Goal: Task Accomplishment & Management: Use online tool/utility

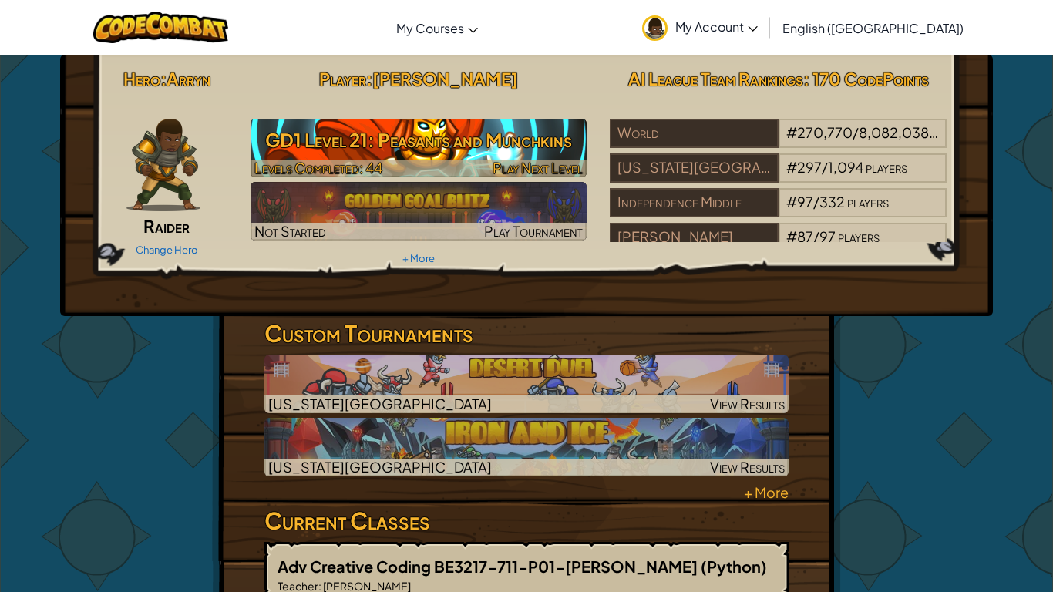
click at [443, 140] on h3 "GD1 Level 21: Peasants and Munchkins" at bounding box center [419, 140] width 337 height 35
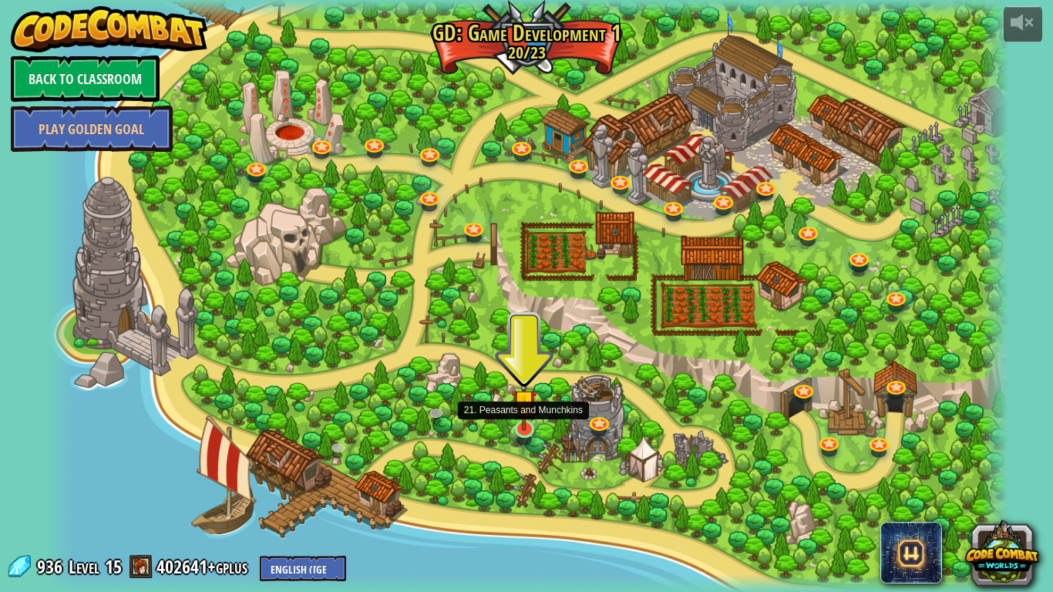
click at [523, 429] on img at bounding box center [524, 401] width 25 height 57
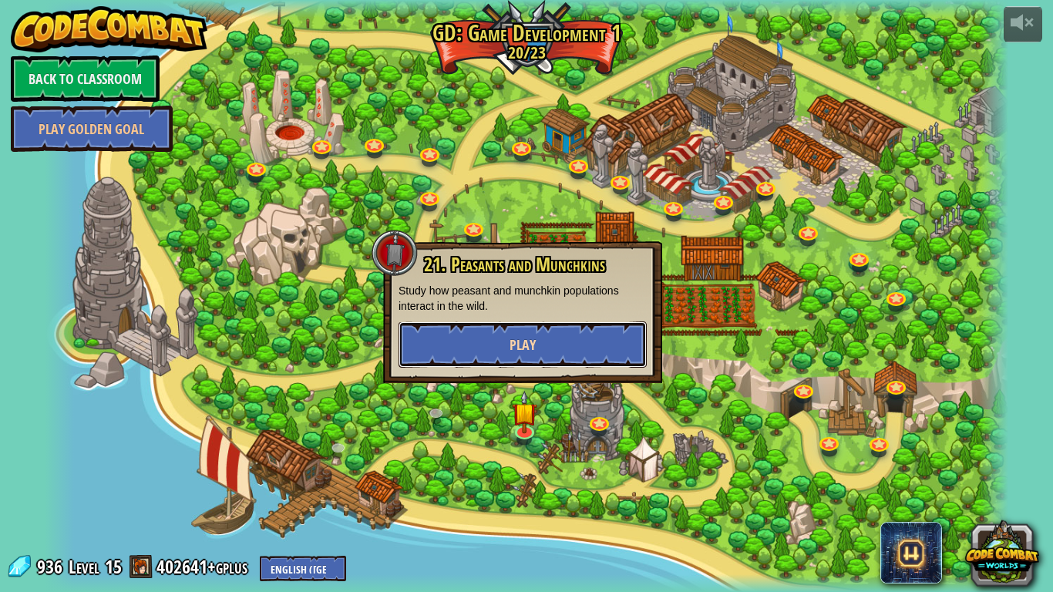
click at [578, 348] on button "Play" at bounding box center [523, 345] width 248 height 46
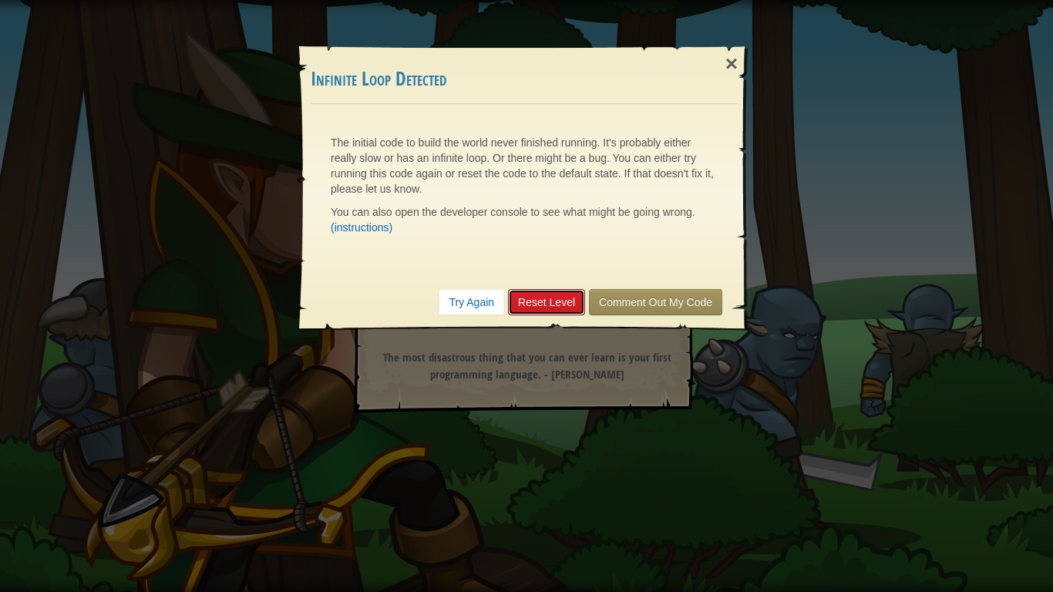
click at [550, 311] on link "Reset Level" at bounding box center [546, 302] width 77 height 26
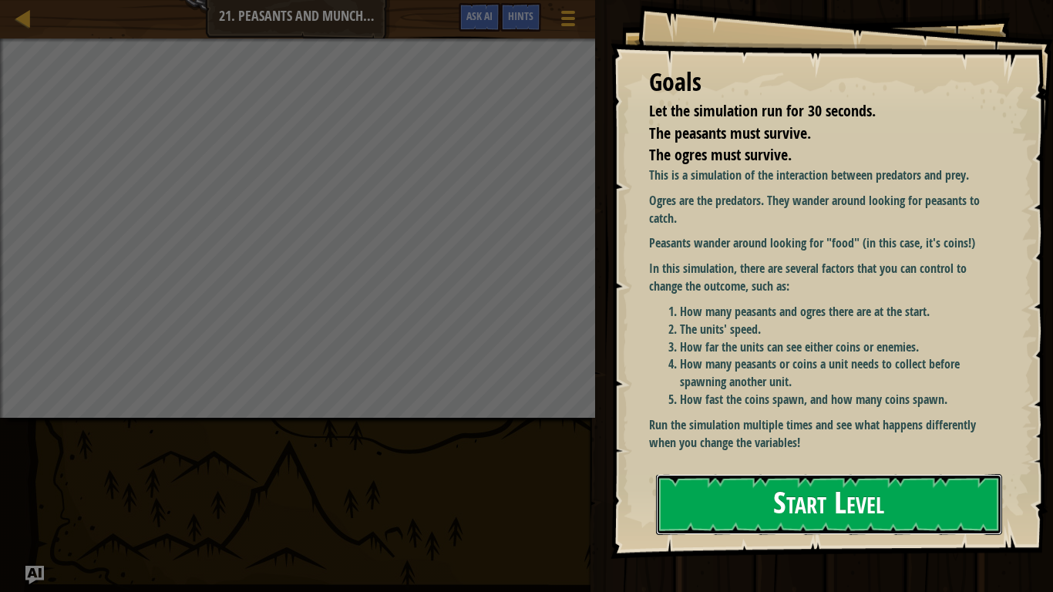
click at [748, 521] on button "Start Level" at bounding box center [829, 504] width 346 height 61
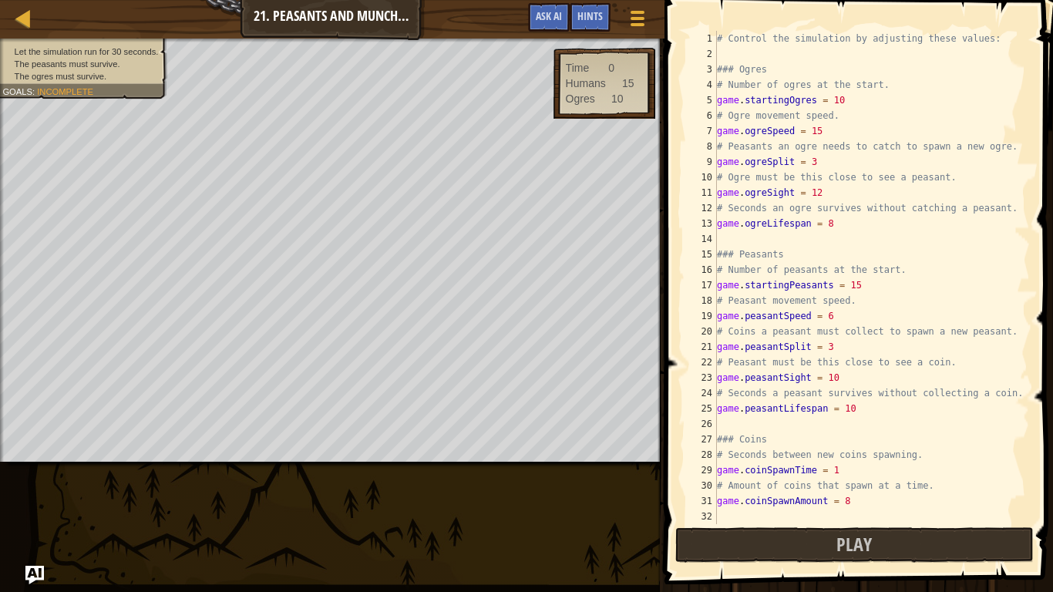
click at [859, 130] on div "# Control the simulation by adjusting these values: ### Ogres # Number of ogres…" at bounding box center [872, 293] width 316 height 524
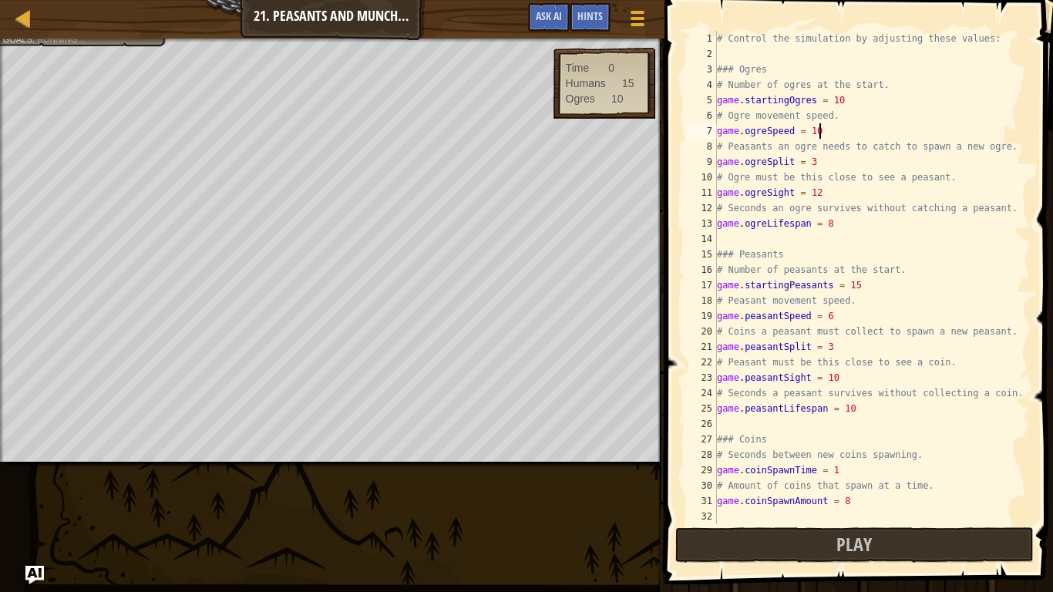
scroll to position [7, 14]
click at [879, 104] on div "# Control the simulation by adjusting these values: ### Ogres # Number of ogres…" at bounding box center [872, 293] width 316 height 524
click at [871, 167] on div "# Control the simulation by adjusting these values: ### Ogres # Number of ogres…" at bounding box center [872, 293] width 316 height 524
click at [890, 189] on div "# Control the simulation by adjusting these values: ### Ogres # Number of ogres…" at bounding box center [872, 293] width 316 height 524
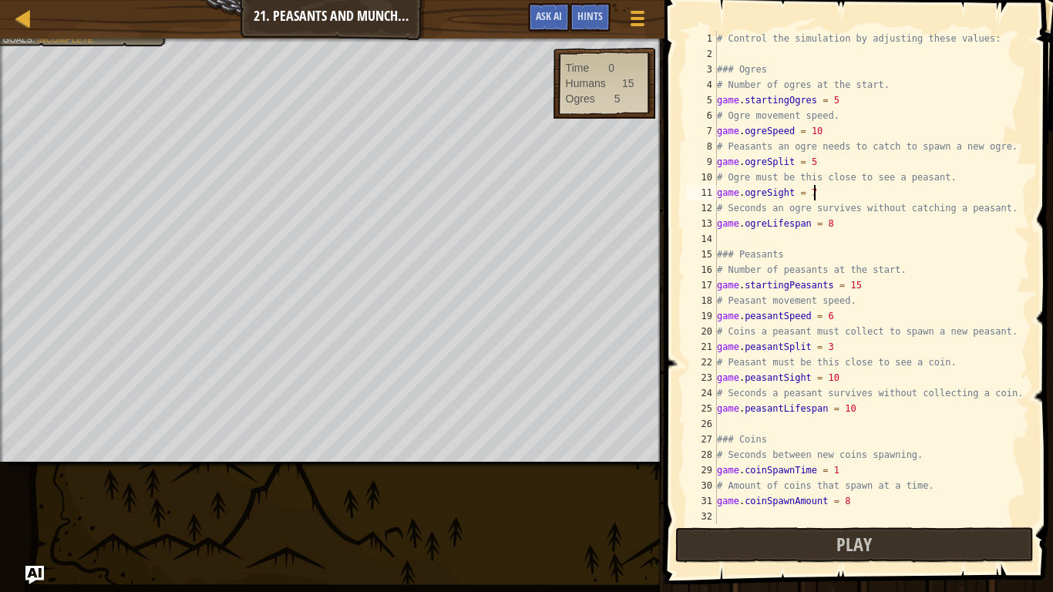
click at [894, 231] on div "# Control the simulation by adjusting these values: ### Ogres # Number of ogres…" at bounding box center [872, 293] width 316 height 524
click at [898, 281] on div "# Control the simulation by adjusting these values: ### Ogres # Number of ogres…" at bounding box center [872, 293] width 316 height 524
click at [894, 312] on div "# Control the simulation by adjusting these values: ### Ogres # Number of ogres…" at bounding box center [872, 293] width 316 height 524
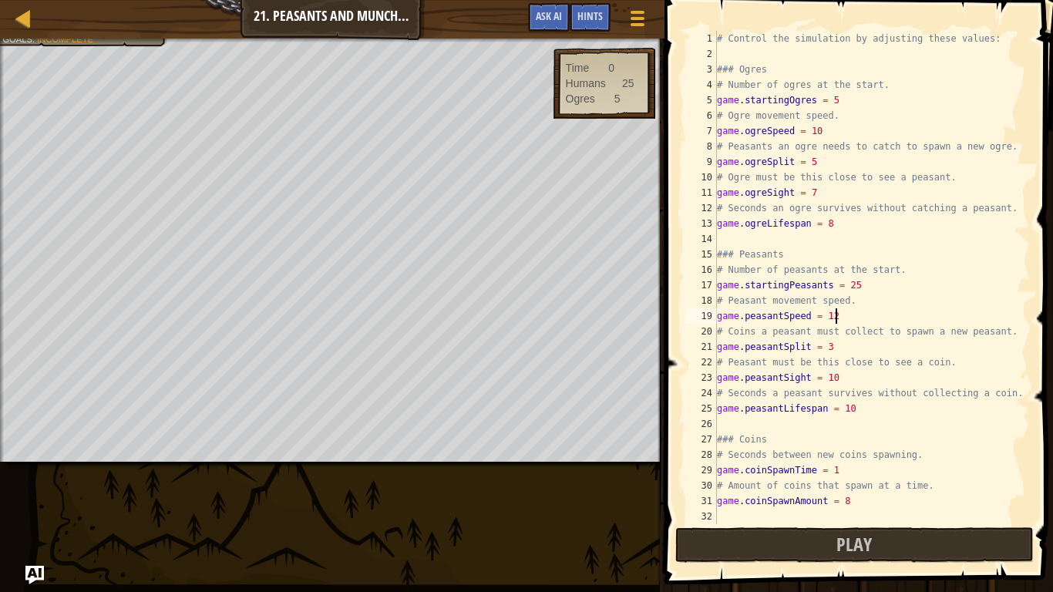
click at [879, 343] on div "# Control the simulation by adjusting these values: ### Ogres # Number of ogres…" at bounding box center [872, 293] width 316 height 524
click at [864, 382] on div "# Control the simulation by adjusting these values: ### Ogres # Number of ogres…" at bounding box center [872, 293] width 316 height 524
click at [872, 407] on div "# Control the simulation by adjusting these values: ### Ogres # Number of ogres…" at bounding box center [872, 293] width 316 height 524
type textarea "game.peasantLifespan = 15"
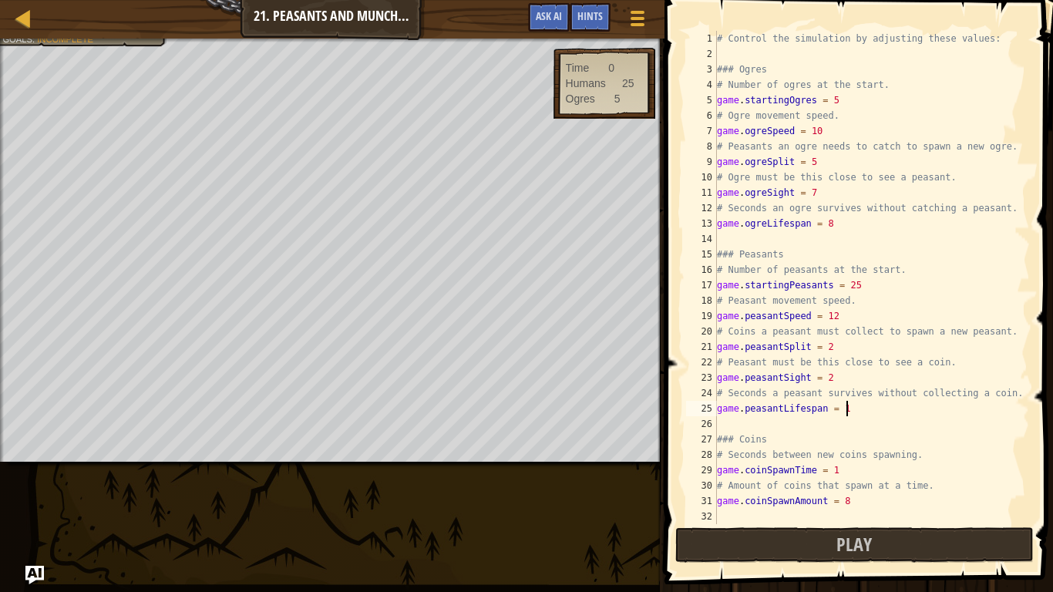
scroll to position [7, 19]
click at [879, 537] on button "Play" at bounding box center [854, 544] width 359 height 35
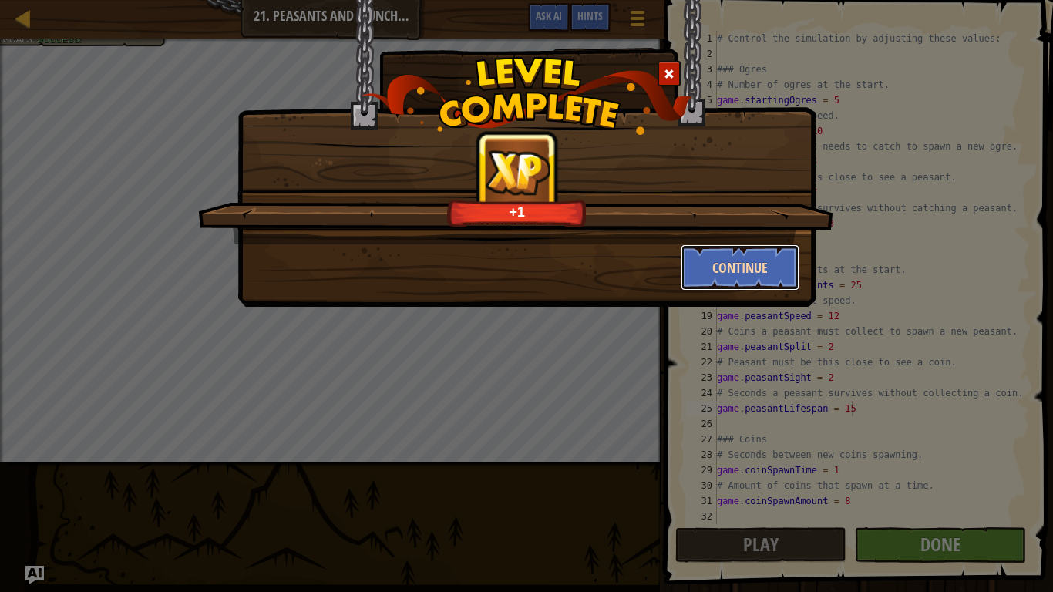
click at [768, 269] on button "Continue" at bounding box center [741, 267] width 120 height 46
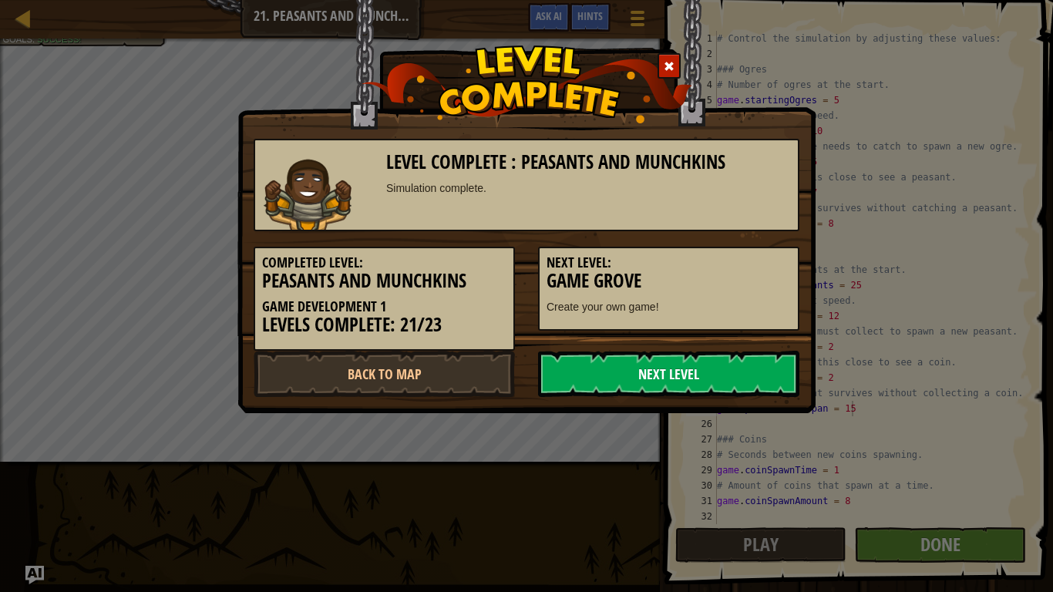
click at [666, 372] on link "Next Level" at bounding box center [668, 374] width 261 height 46
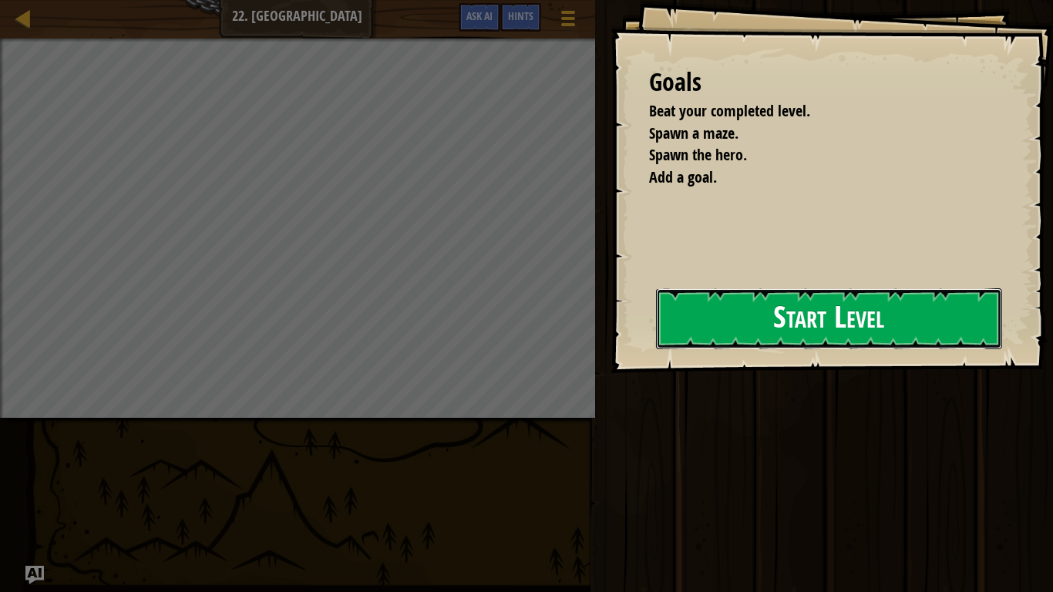
click at [773, 339] on button "Start Level" at bounding box center [829, 318] width 346 height 61
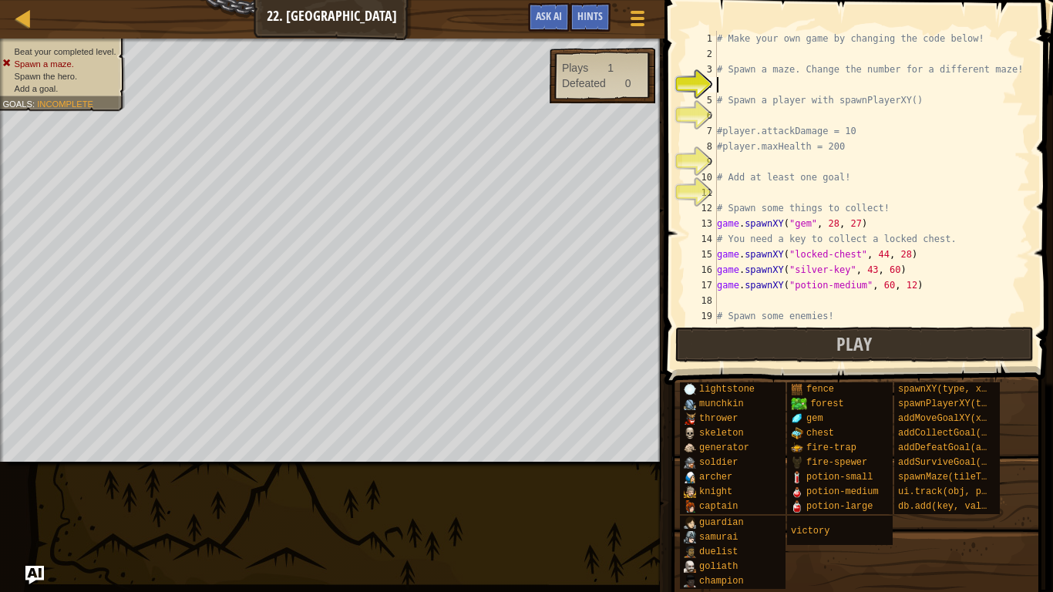
click at [921, 111] on div "# Make your own game by changing the code below! # Spawn a maze. Change the num…" at bounding box center [872, 193] width 316 height 324
click at [888, 92] on div "# Make your own game by changing the code below! # Spawn a maze. Change the num…" at bounding box center [872, 193] width 316 height 324
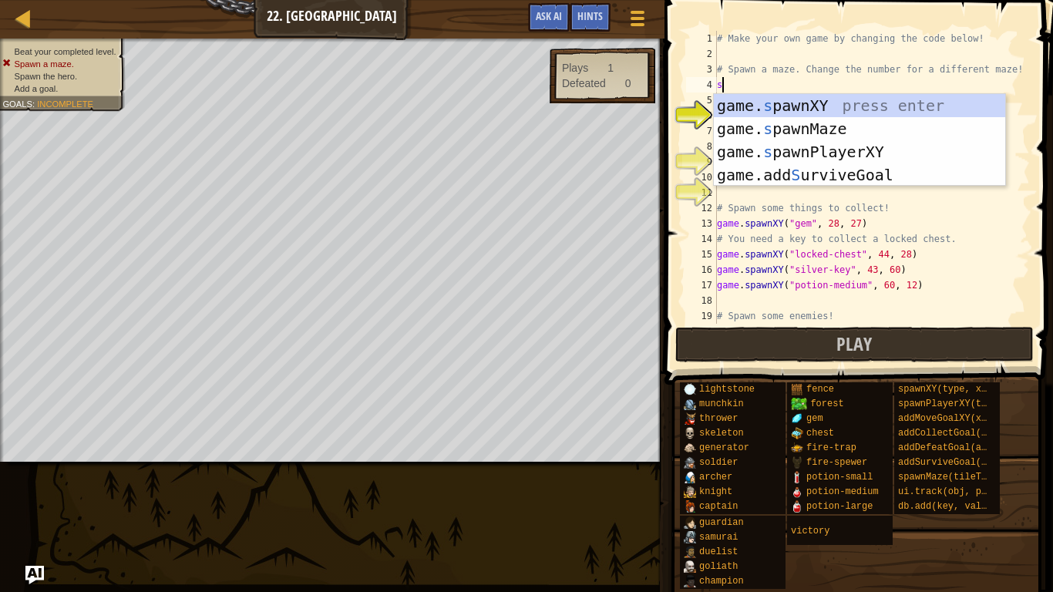
scroll to position [7, 0]
click at [865, 121] on div "game. s pawnXY press enter game. s pawnMaze press enter game. s pawnPlayerXY pr…" at bounding box center [859, 163] width 291 height 139
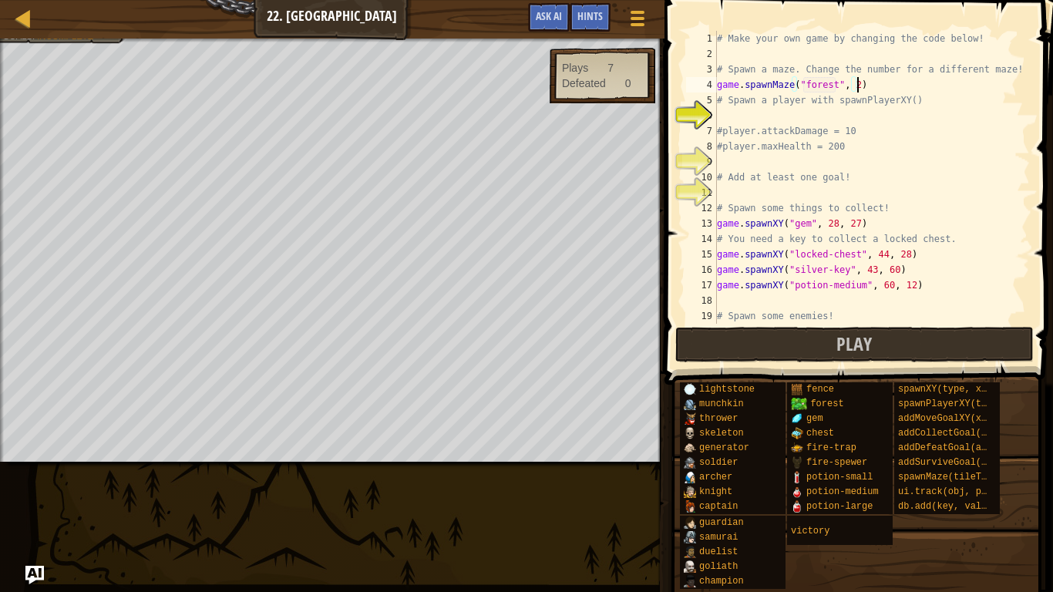
scroll to position [7, 20]
type textarea "game.spawnMaze("forest", 1)"
click at [788, 108] on div "# Make your own game by changing the code below! # Spawn a maze. Change the num…" at bounding box center [872, 193] width 316 height 324
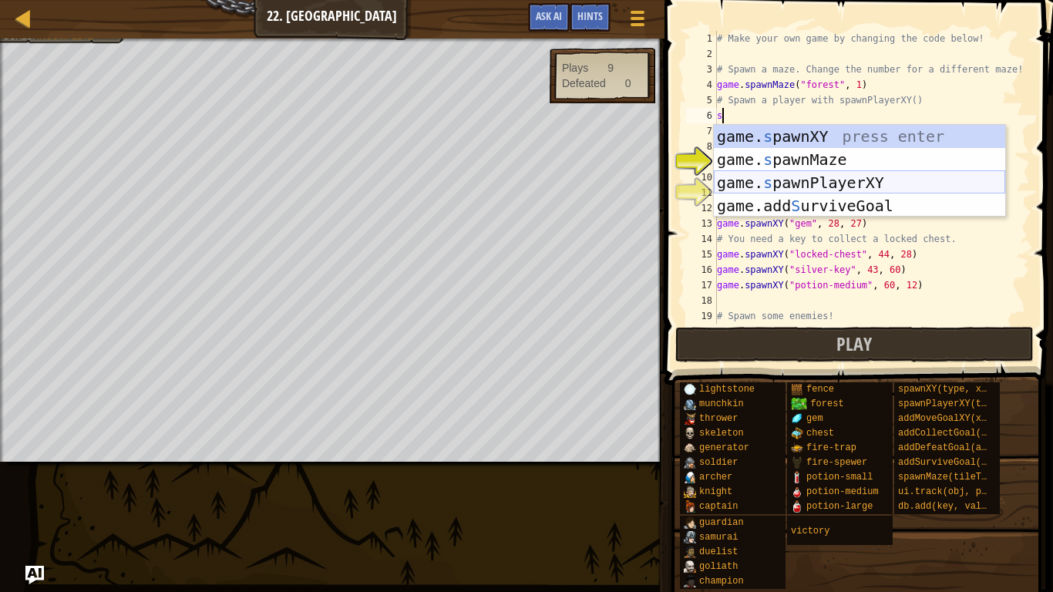
click at [797, 172] on div "game. s pawnXY press enter game. s pawnMaze press enter game. s pawnPlayerXY pr…" at bounding box center [859, 194] width 291 height 139
type textarea "player = game.spawnPlayerXY("captain", 36, 30)"
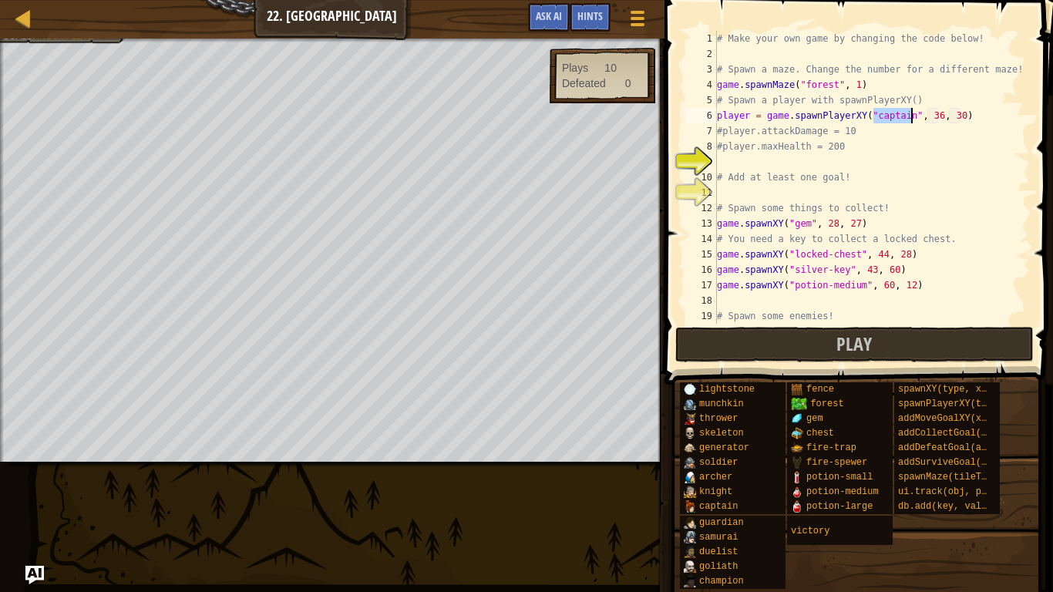
click at [867, 164] on div "# Make your own game by changing the code below! # Spawn a maze. Change the num…" at bounding box center [872, 193] width 316 height 324
type textarea "player.attackdamage = 30"
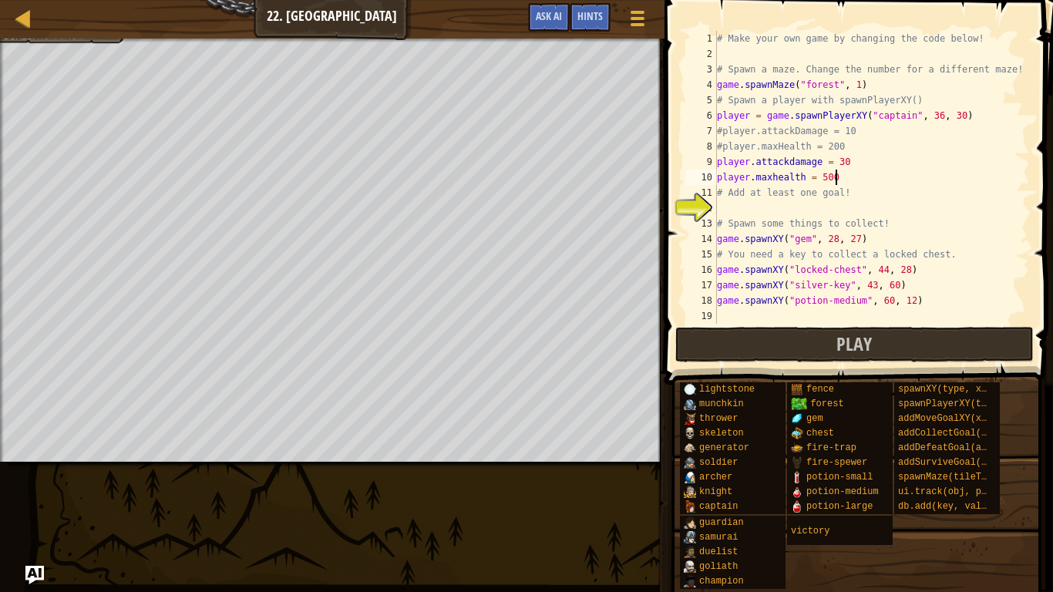
scroll to position [7, 16]
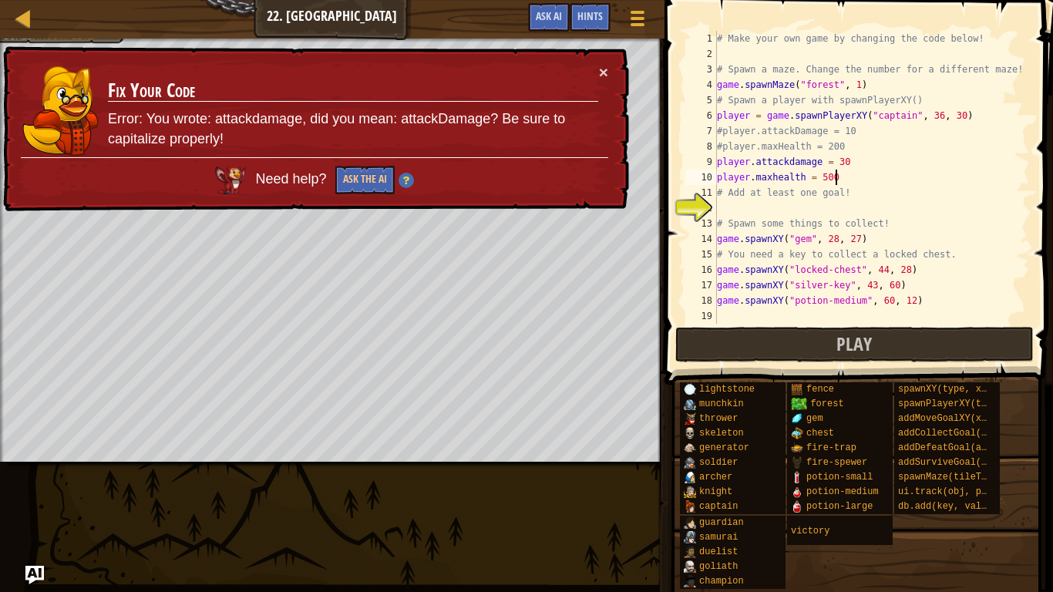
click at [775, 177] on div "# Make your own game by changing the code below! # Spawn a maze. Change the num…" at bounding box center [872, 193] width 316 height 324
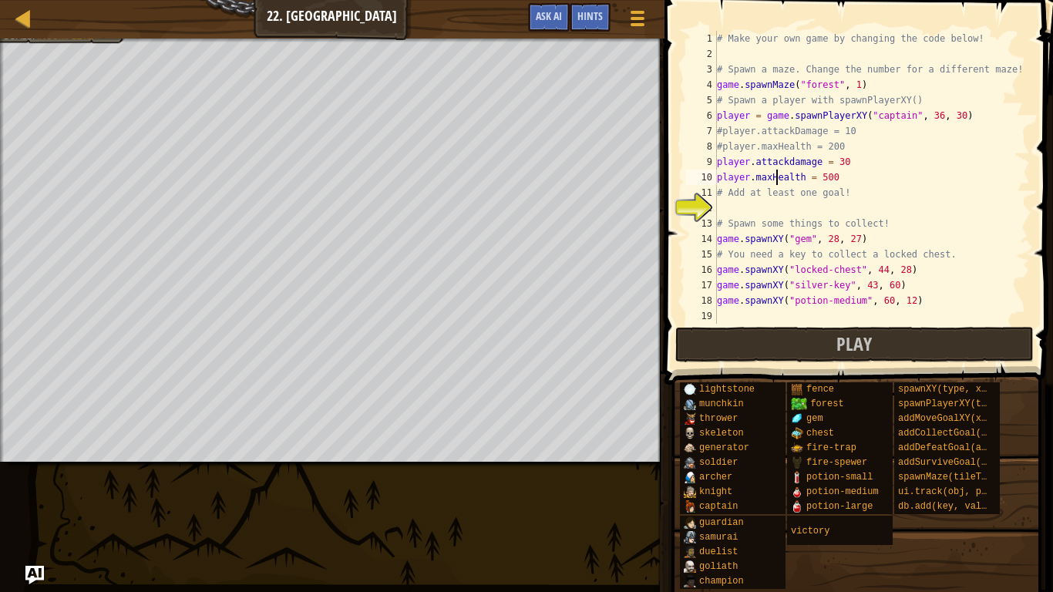
scroll to position [7, 8]
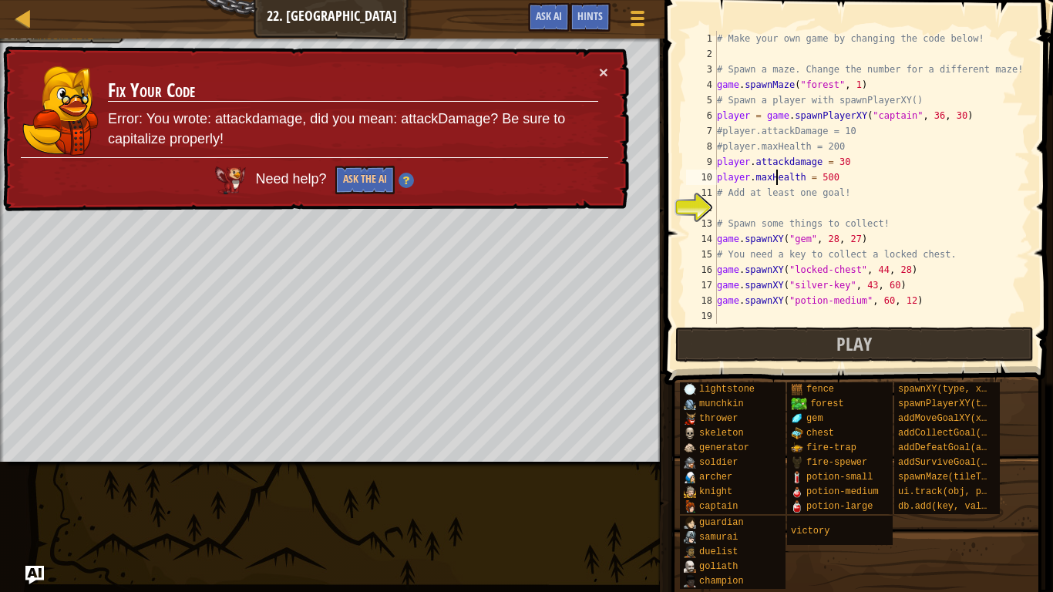
click at [791, 163] on div "# Make your own game by changing the code below! # Spawn a maze. Change the num…" at bounding box center [872, 193] width 316 height 324
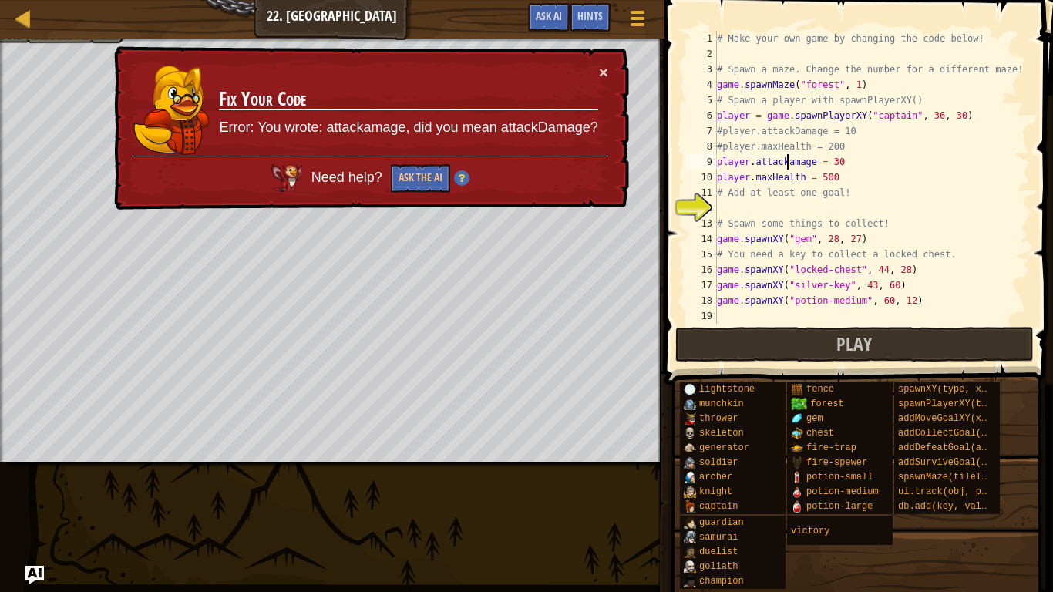
type textarea "player.attackDamage = 30"
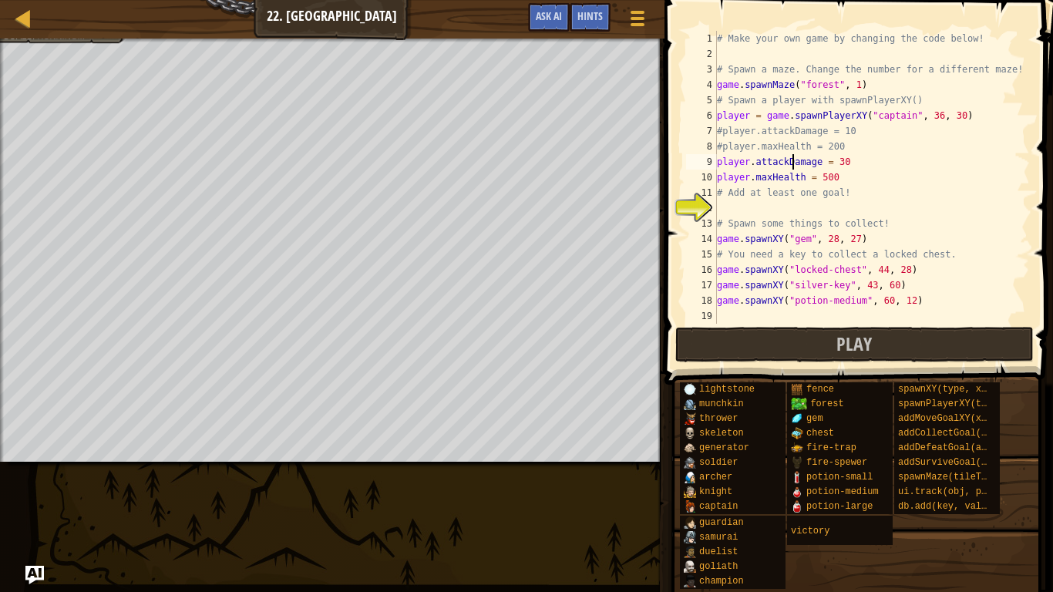
scroll to position [7, 11]
click at [800, 205] on div "# Make your own game by changing the code below! # Spawn a maze. Change the num…" at bounding box center [872, 193] width 316 height 324
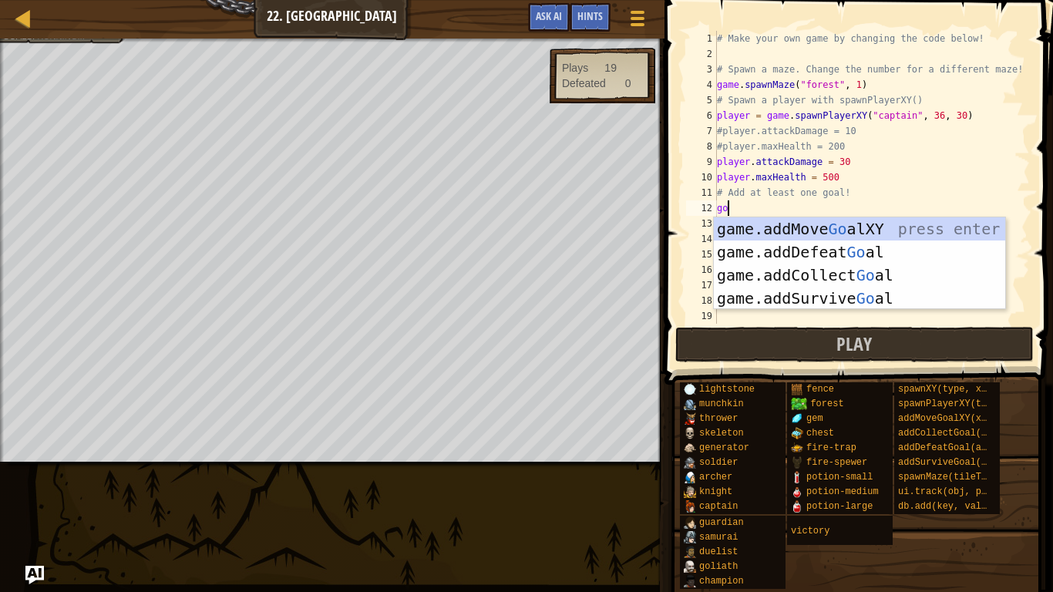
type textarea "goa"
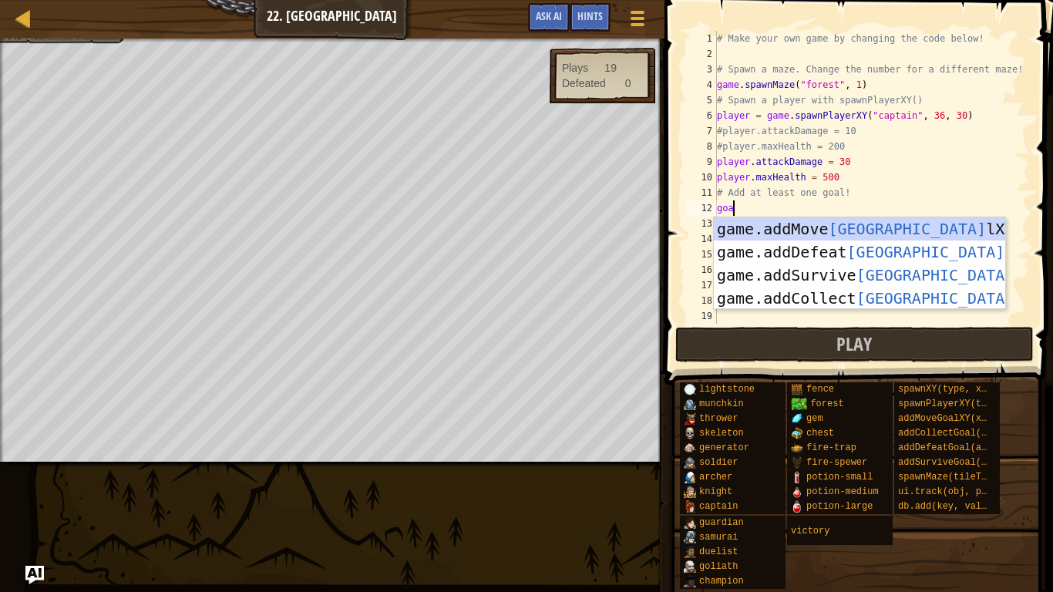
scroll to position [7, 2]
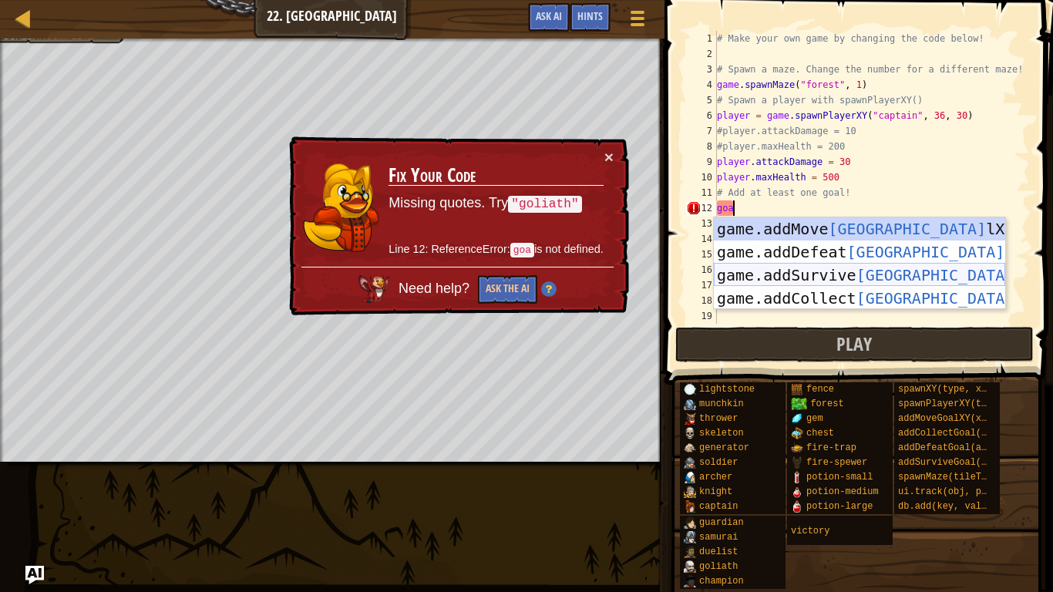
click at [816, 272] on div "game.addMove Goa lXY press enter game.addDefeat Goa l press enter game.addSurvi…" at bounding box center [859, 286] width 291 height 139
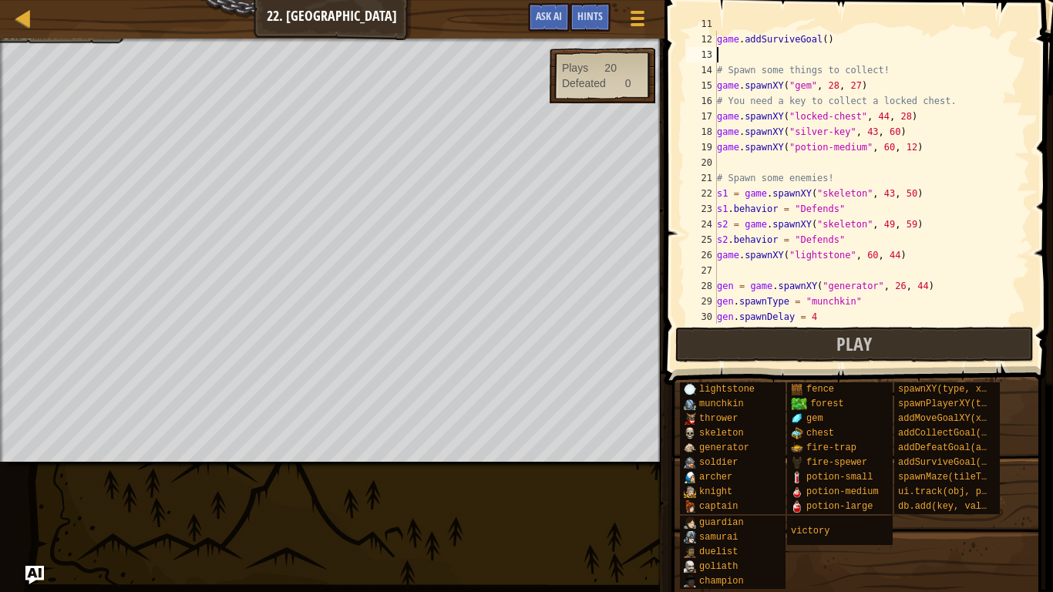
scroll to position [172, 0]
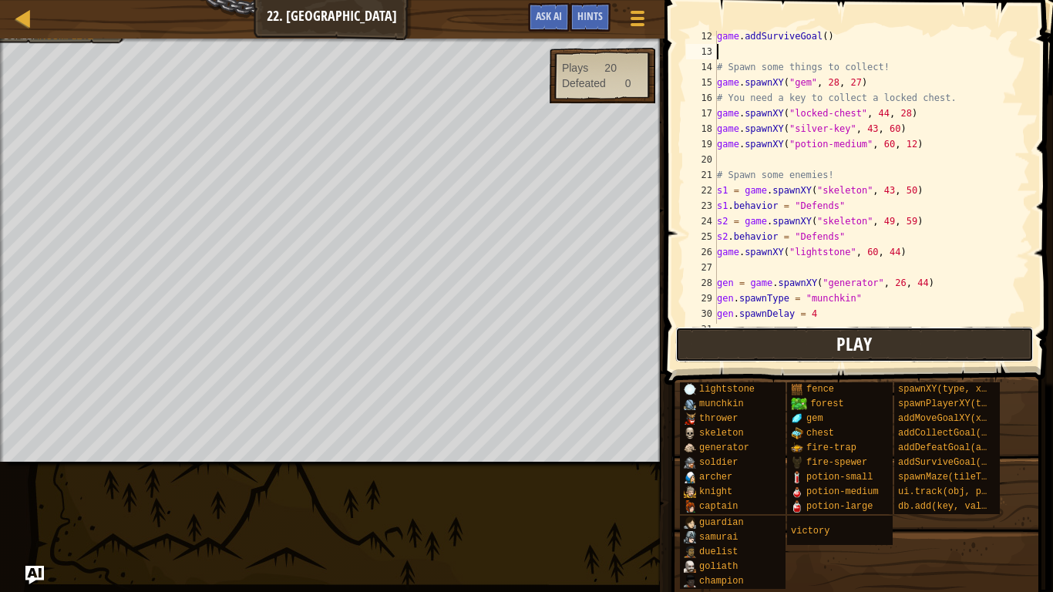
click at [940, 337] on button "Play" at bounding box center [854, 344] width 359 height 35
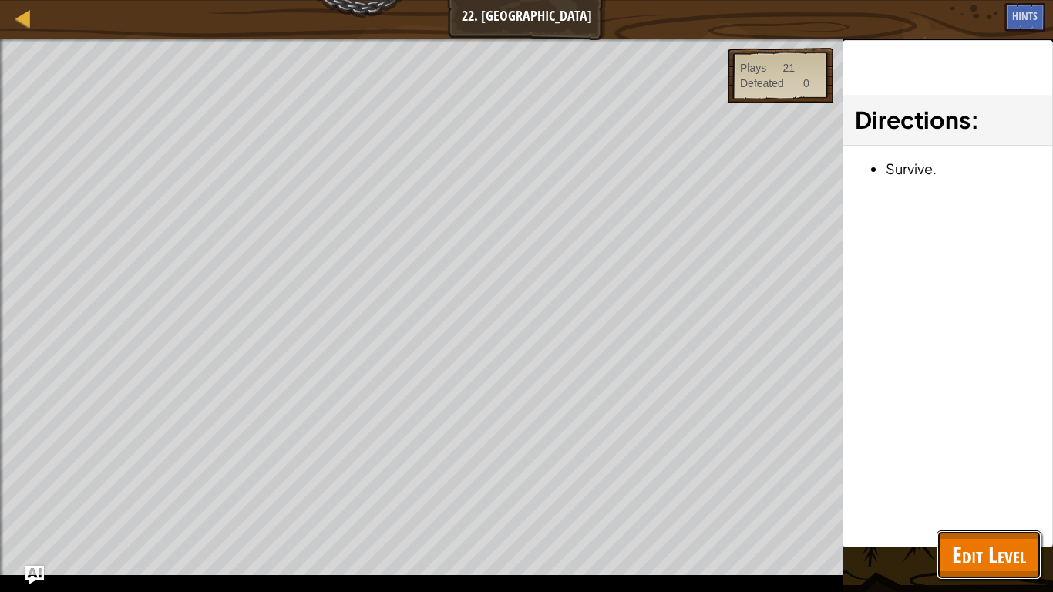
click at [993, 546] on span "Edit Level" at bounding box center [989, 555] width 74 height 32
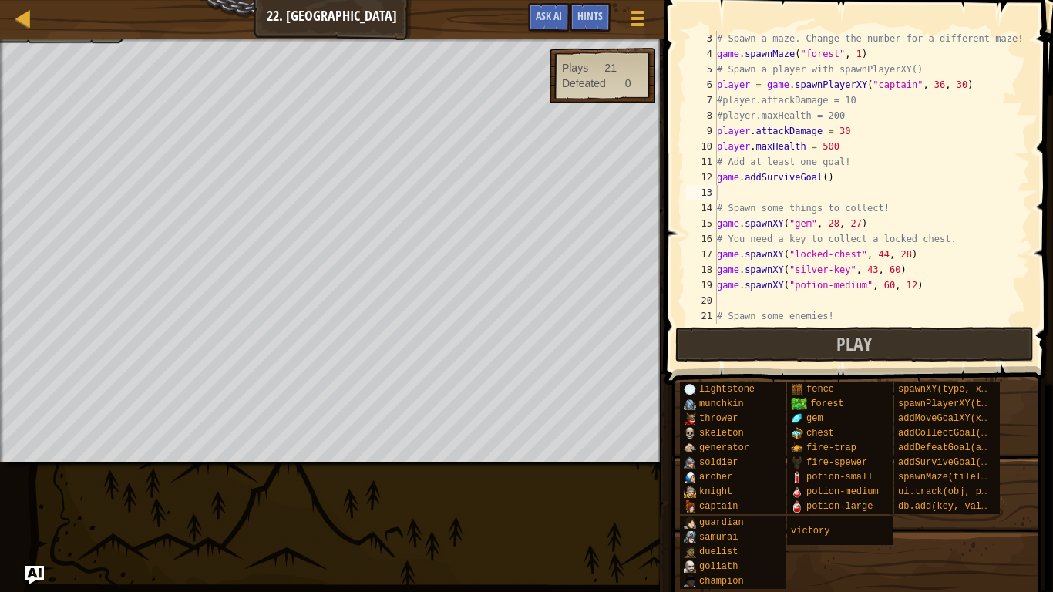
scroll to position [16, 0]
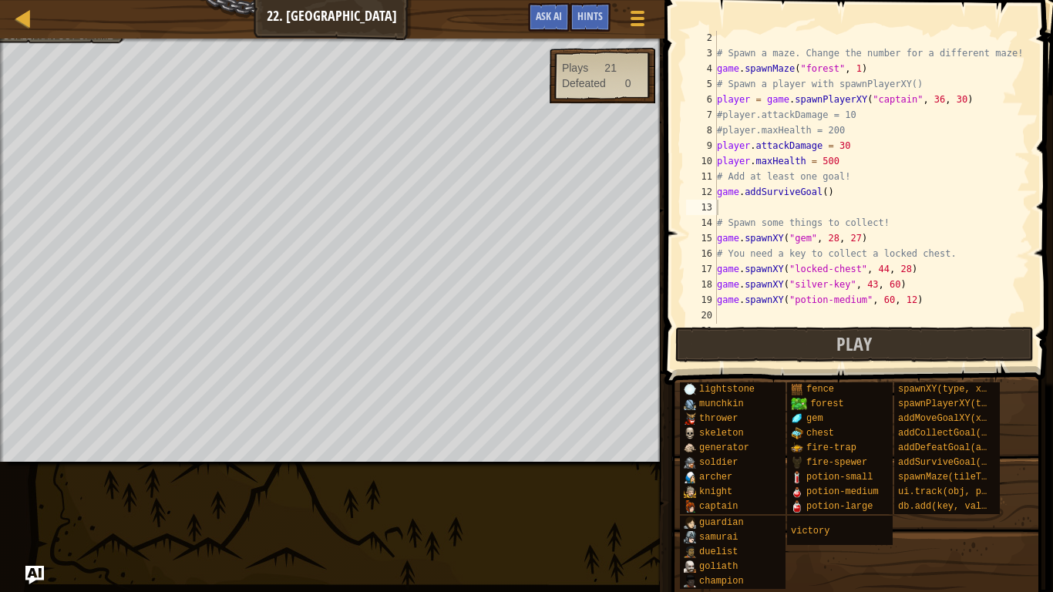
click at [881, 198] on div "# Spawn a maze. Change the number for a different maze! game . spawnMaze ( "for…" at bounding box center [872, 192] width 316 height 324
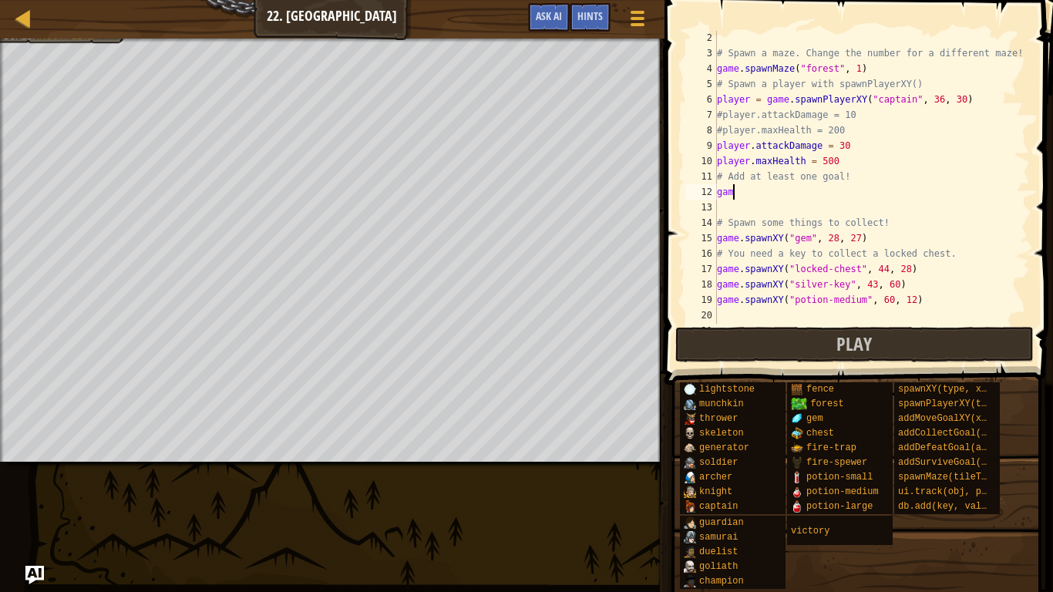
type textarea "g"
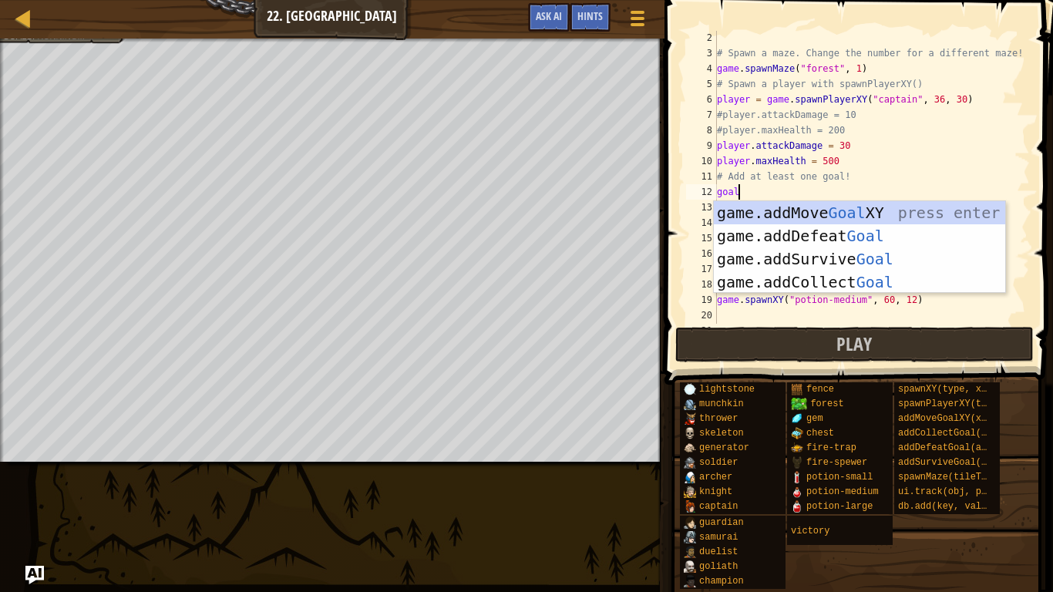
scroll to position [7, 2]
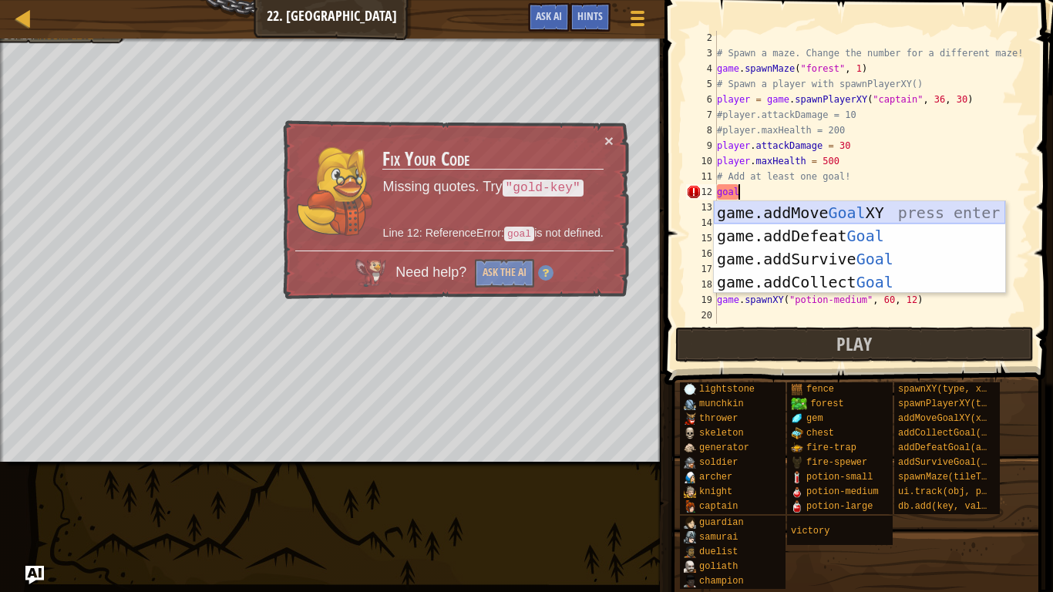
click at [902, 215] on div "game.addMove Goal XY press enter game.addDefeat Goal press enter game.addSurviv…" at bounding box center [859, 270] width 291 height 139
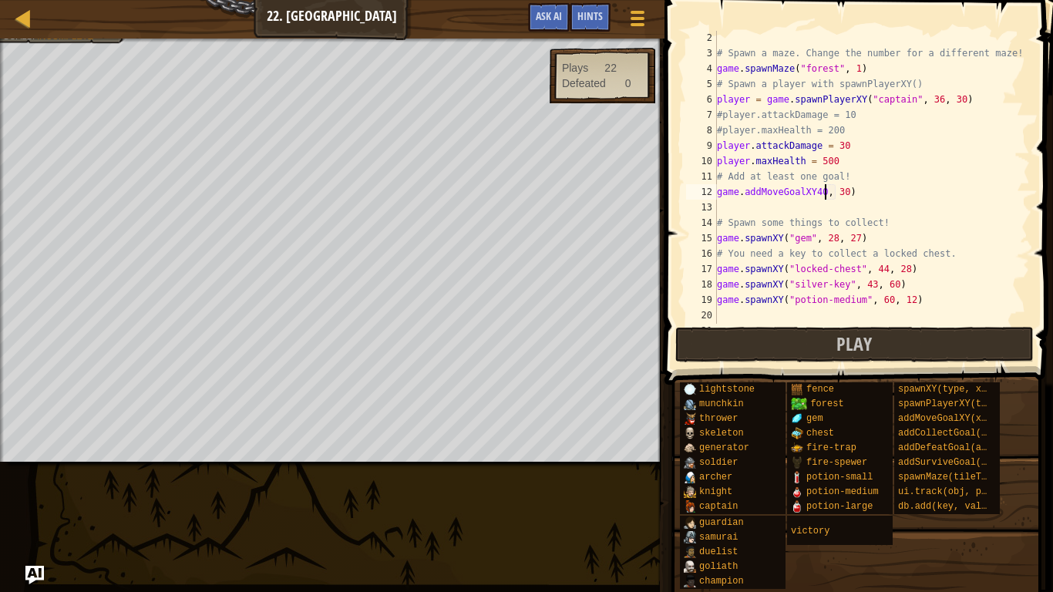
scroll to position [7, 15]
click at [817, 194] on div "# Spawn a maze. Change the number for a different maze! game . spawnMaze ( "for…" at bounding box center [872, 192] width 316 height 324
type textarea "game.addMoveGoalXY(40, 30)"
click at [980, 358] on button "Play" at bounding box center [854, 344] width 359 height 35
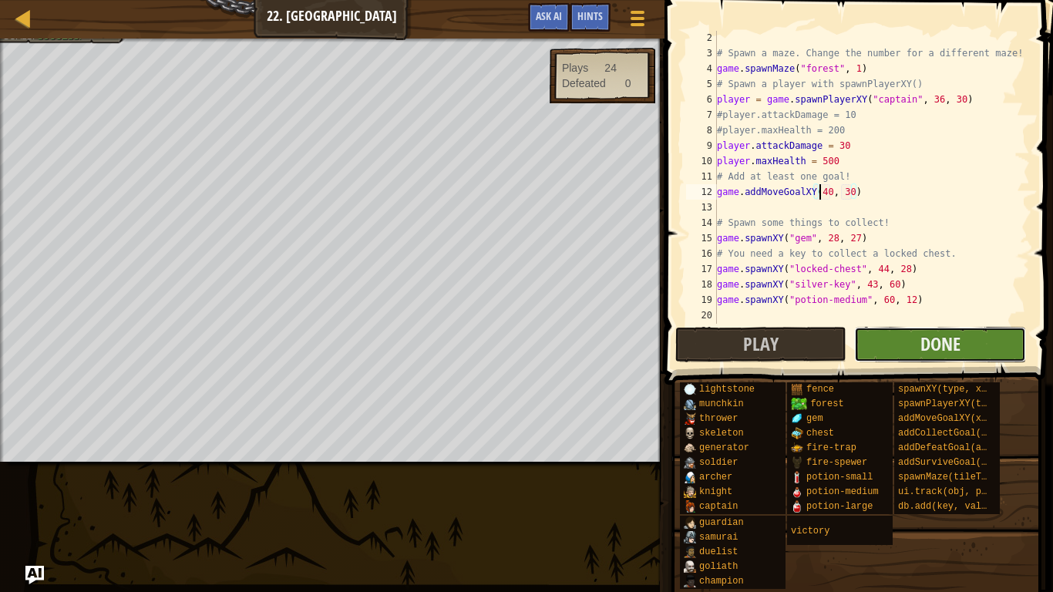
click at [900, 344] on button "Done" at bounding box center [940, 344] width 172 height 35
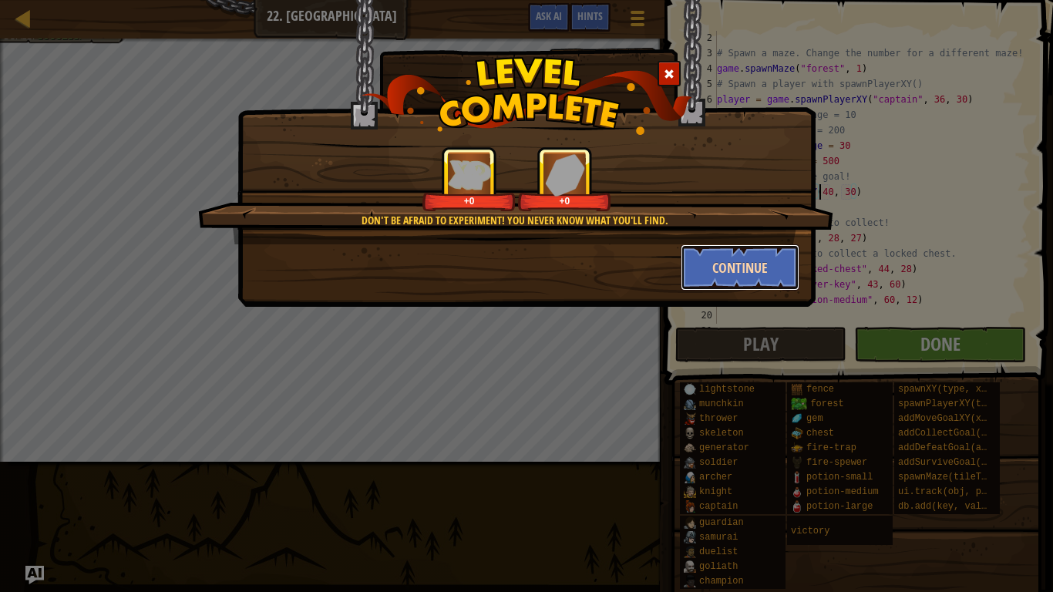
click at [735, 257] on button "Continue" at bounding box center [741, 267] width 120 height 46
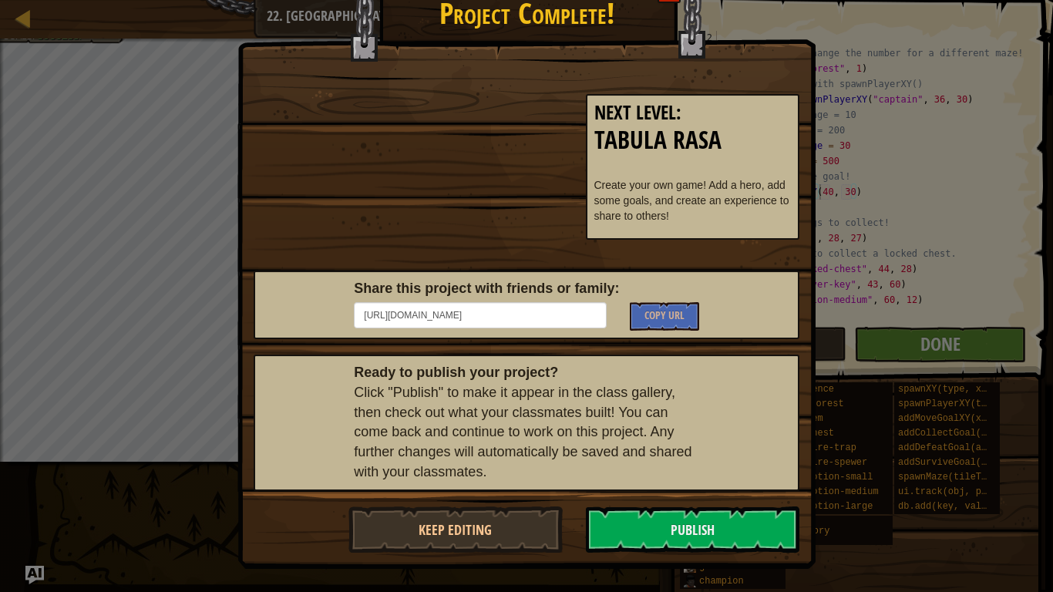
scroll to position [0, 0]
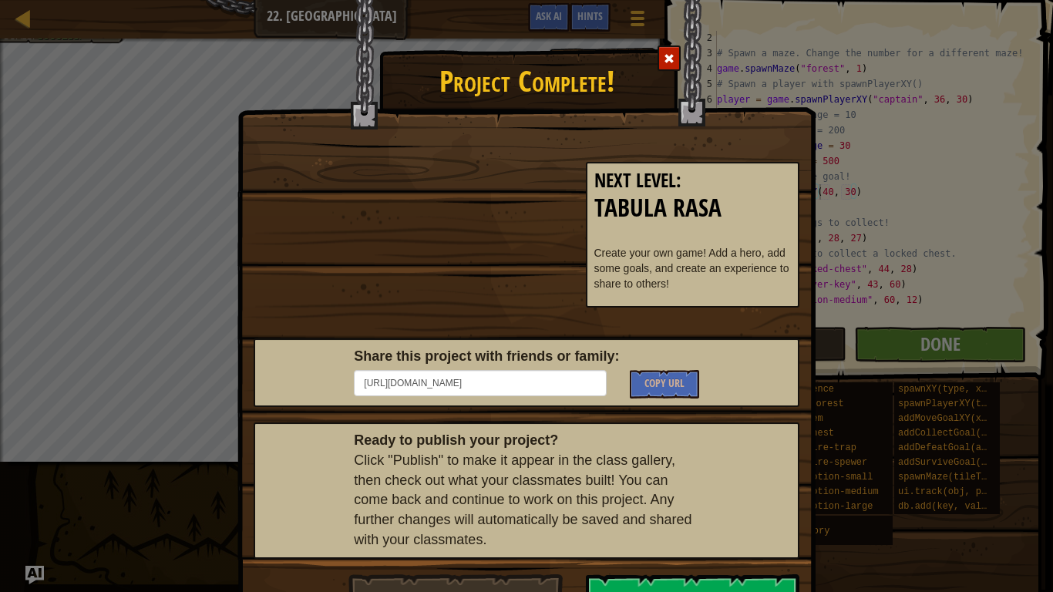
click at [669, 62] on span at bounding box center [669, 58] width 11 height 11
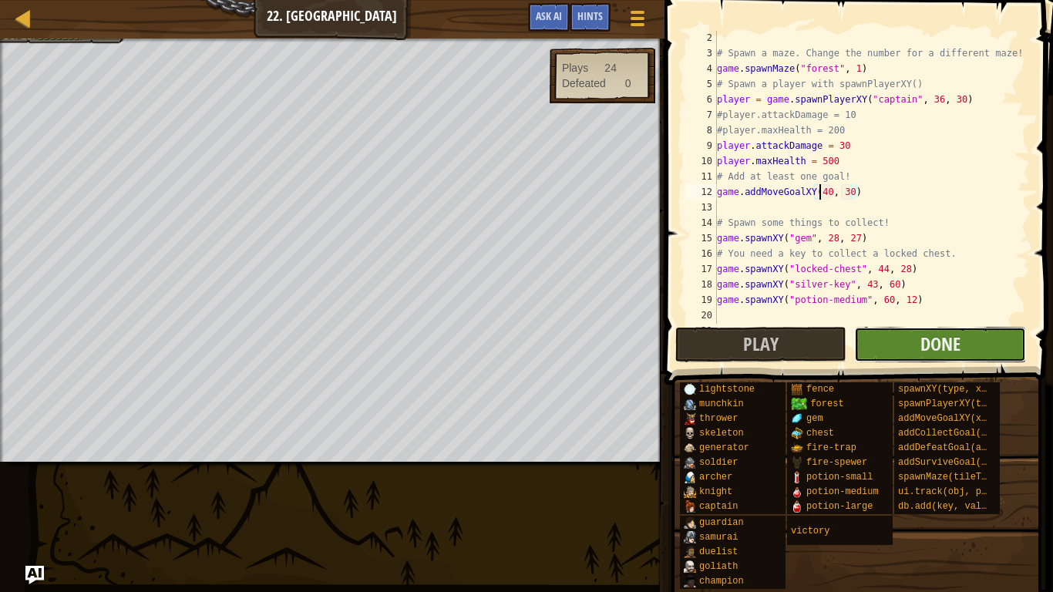
click at [865, 328] on button "Done" at bounding box center [940, 344] width 172 height 35
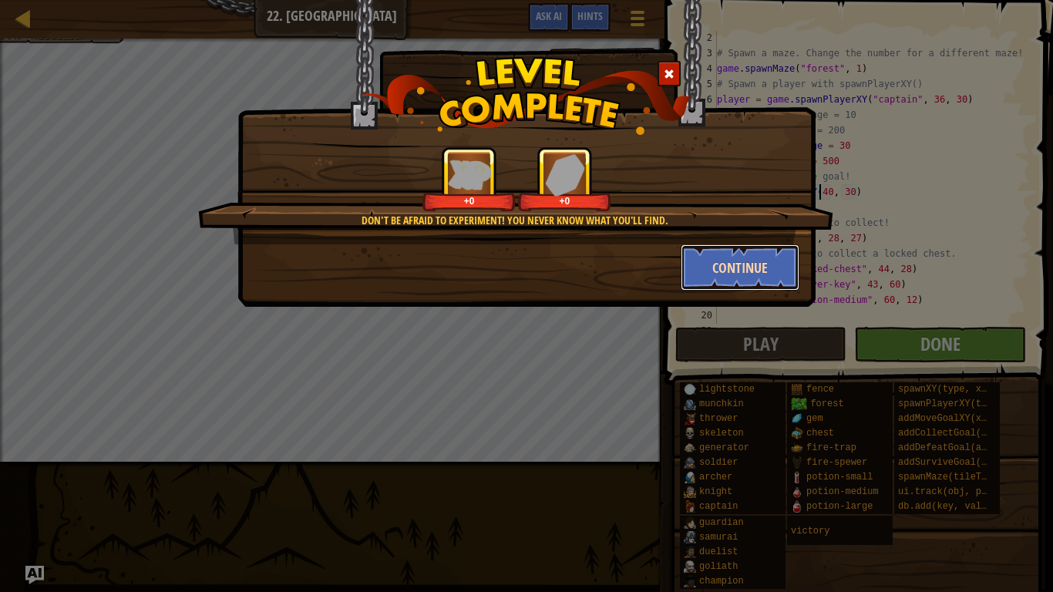
click at [772, 271] on button "Continue" at bounding box center [741, 267] width 120 height 46
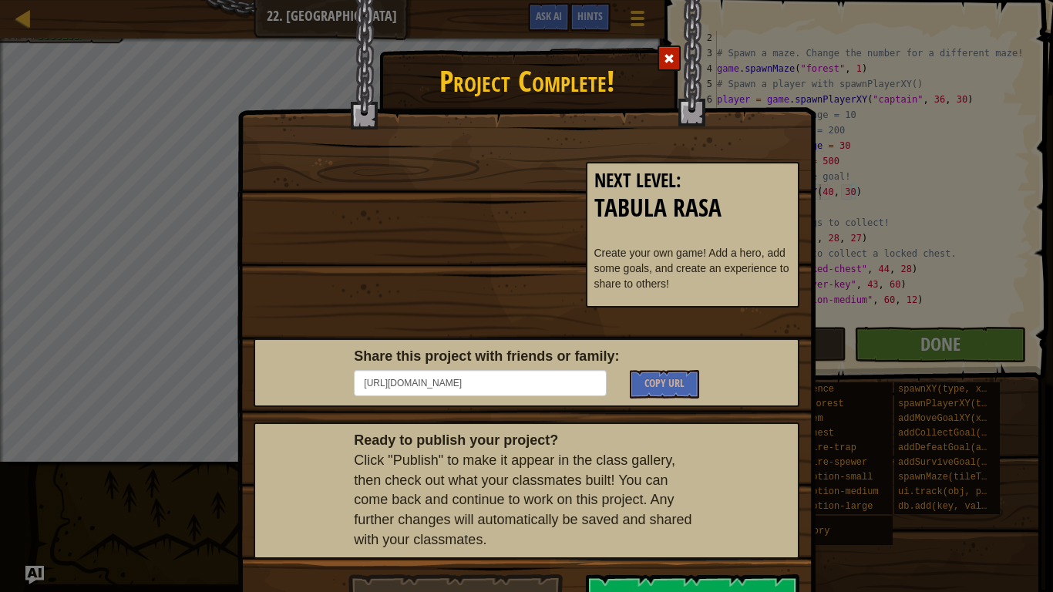
click at [726, 265] on p "Create your own game! Add a hero, add some goals, and create an experience to s…" at bounding box center [693, 268] width 197 height 46
click at [668, 59] on span at bounding box center [669, 58] width 11 height 11
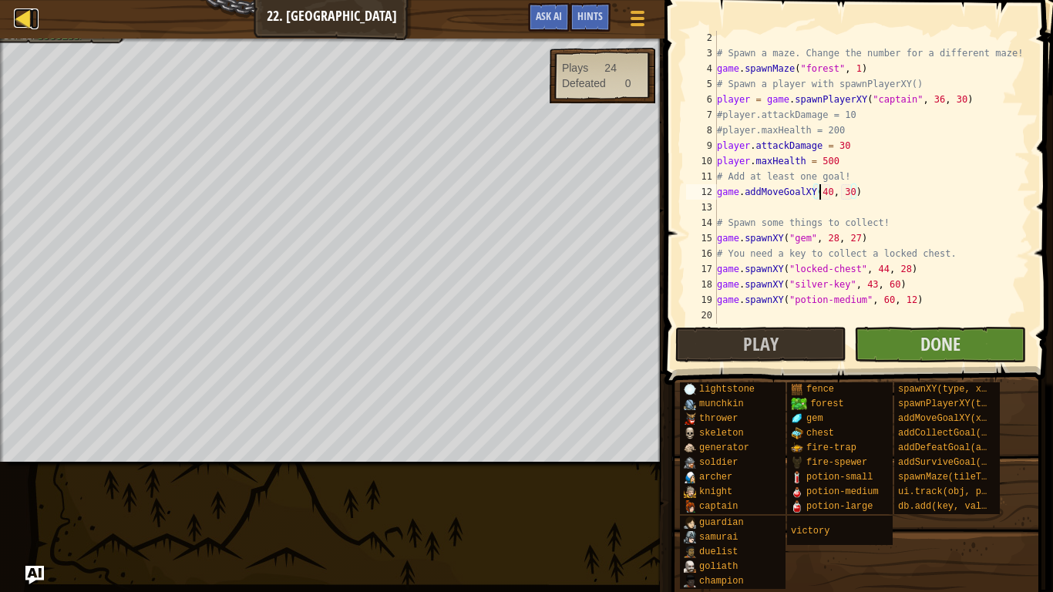
click at [21, 17] on div at bounding box center [23, 17] width 19 height 19
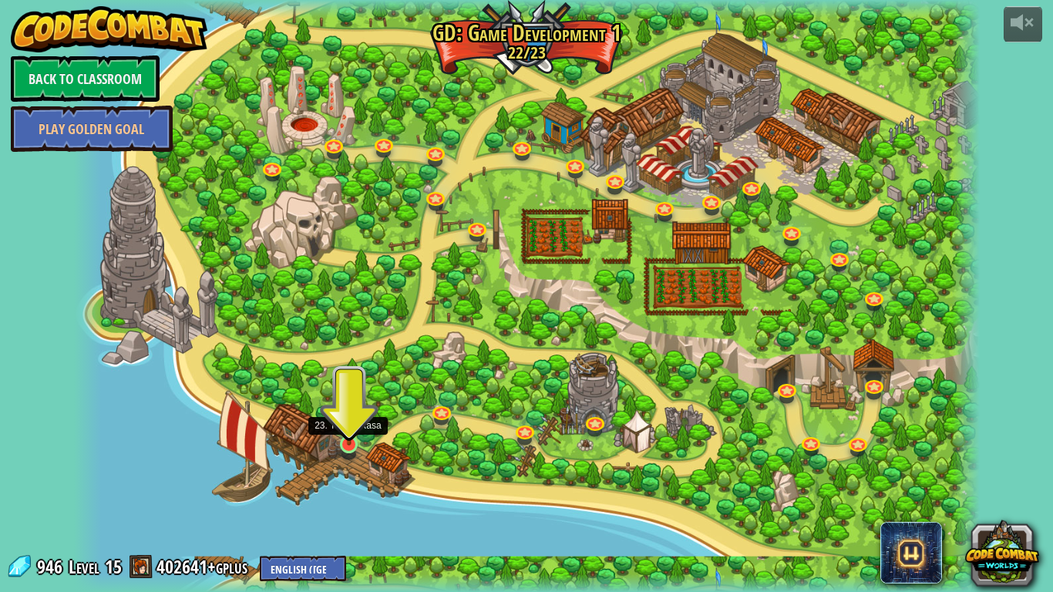
click at [340, 433] on img at bounding box center [349, 419] width 23 height 52
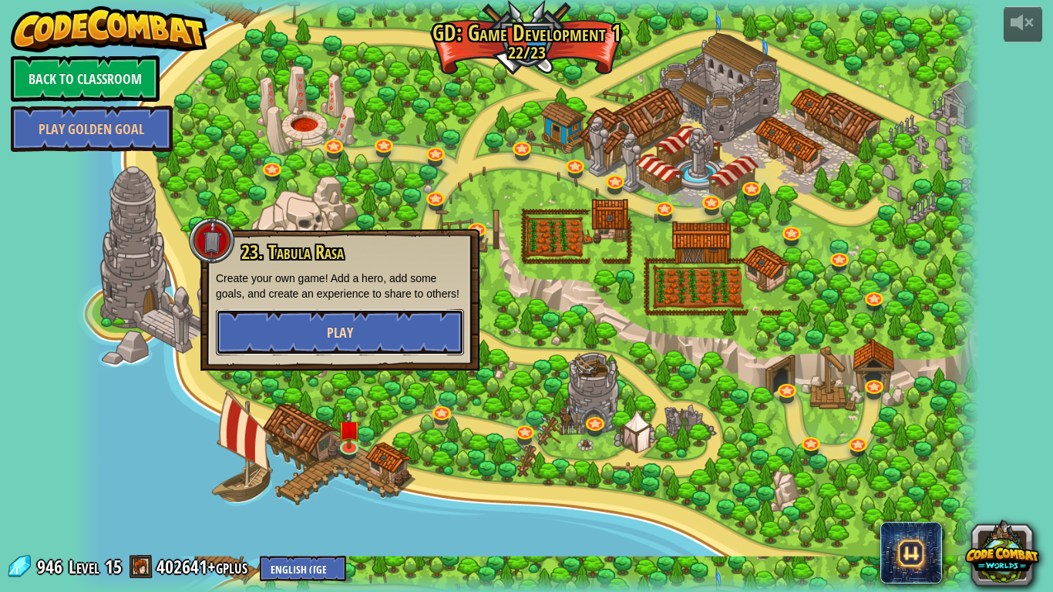
click at [374, 355] on button "Play" at bounding box center [340, 332] width 248 height 46
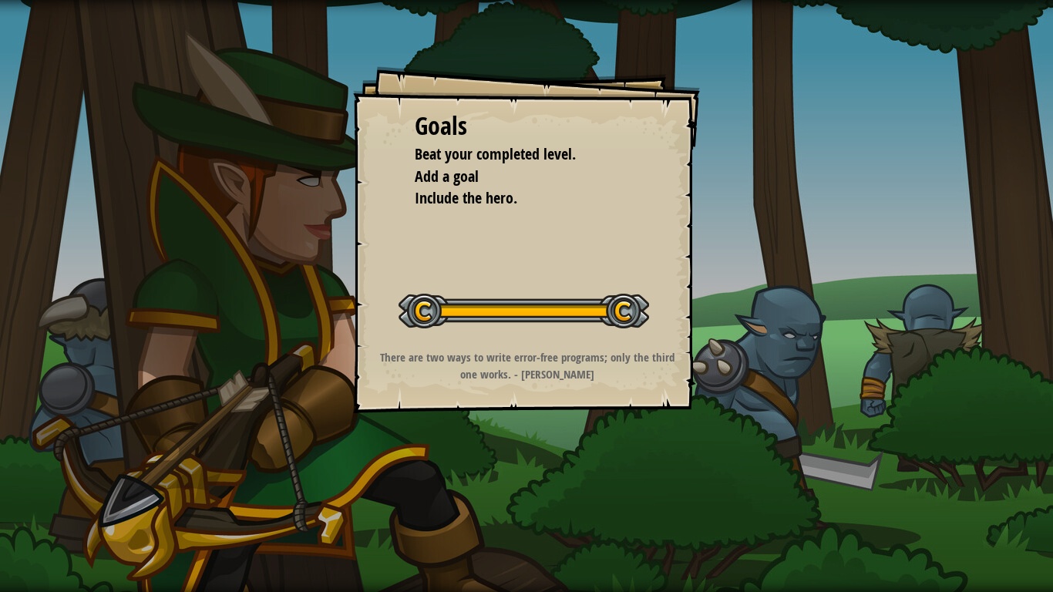
click at [374, 362] on div "There are two ways to write error-free programs; only the third one works. - Al…" at bounding box center [526, 365] width 309 height 33
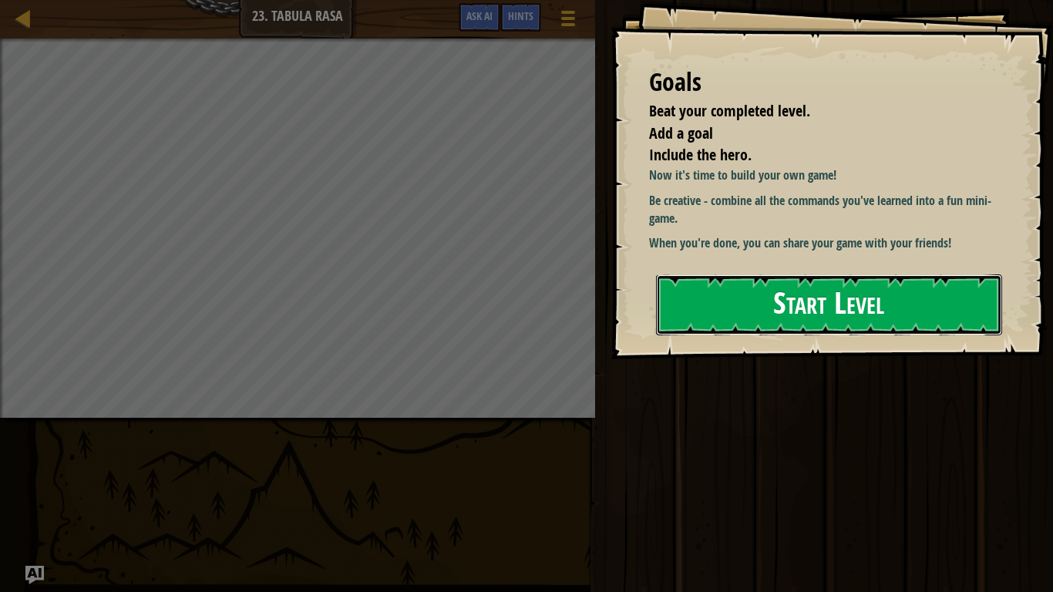
click at [823, 281] on button "Start Level" at bounding box center [829, 305] width 346 height 61
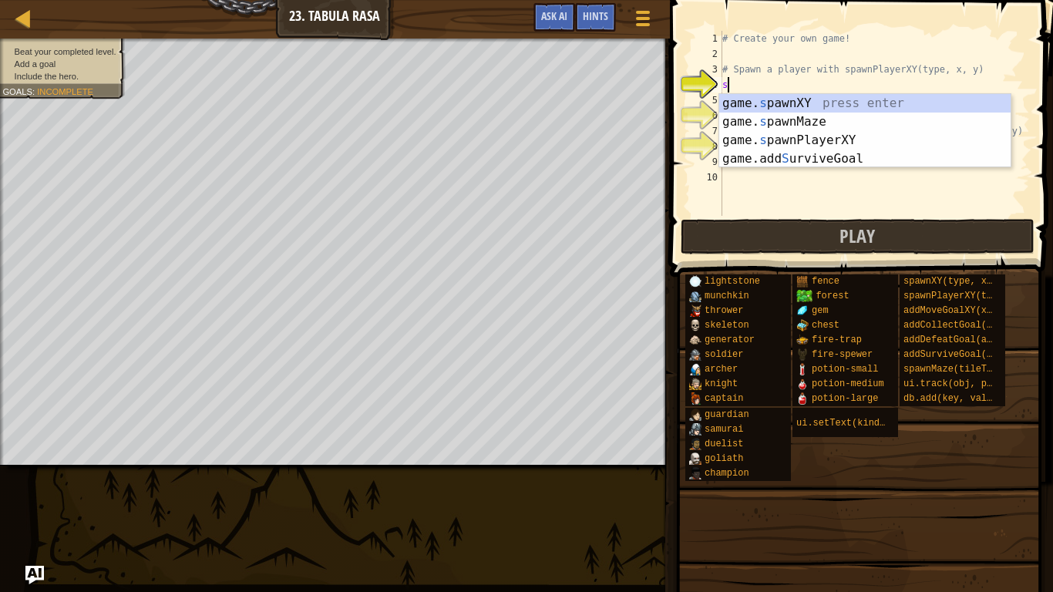
scroll to position [7, 0]
click at [846, 136] on div "game. s pawnXY press enter game. s pawnMaze press enter game. s pawnPlayerXY pr…" at bounding box center [864, 149] width 291 height 111
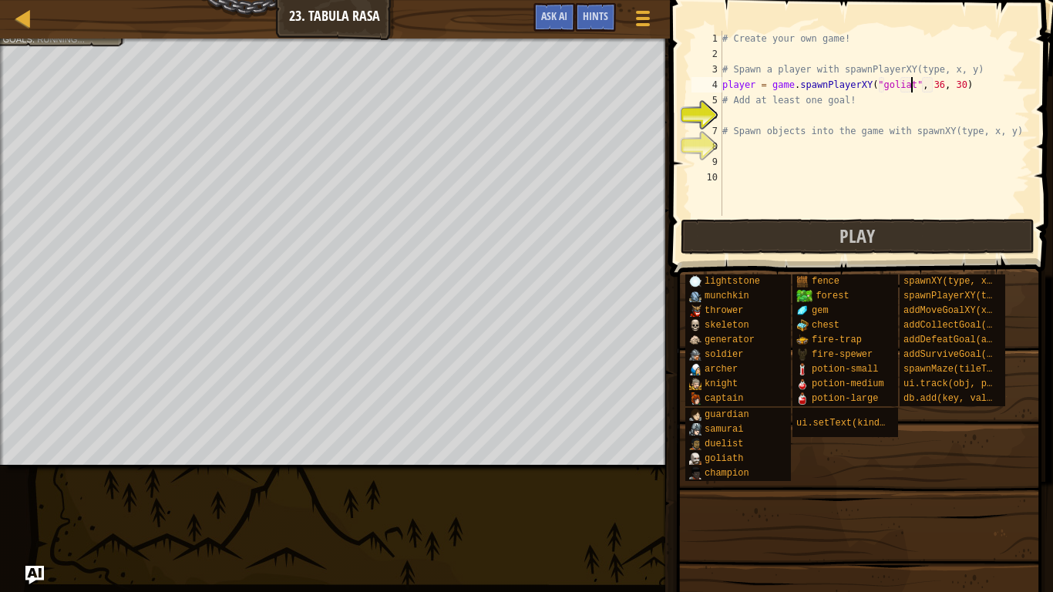
type textarea "player = game.spawnPlayerXY("goliath", 36, 30)"
click at [836, 120] on div "# Create your own game! # Spawn a player with spawnPlayerXY(type, x, y) player …" at bounding box center [874, 139] width 311 height 216
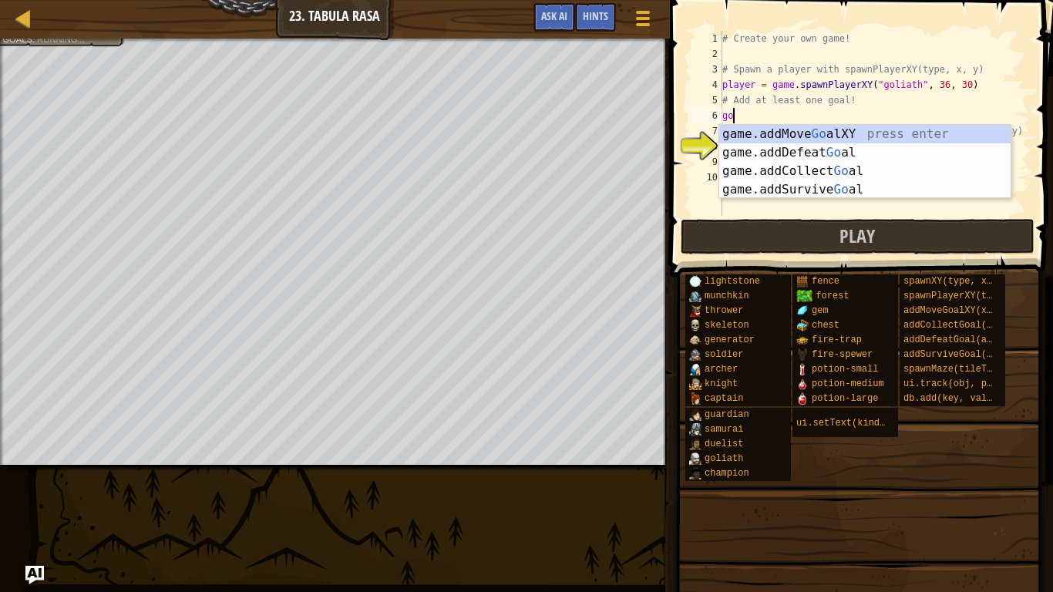
scroll to position [7, 1]
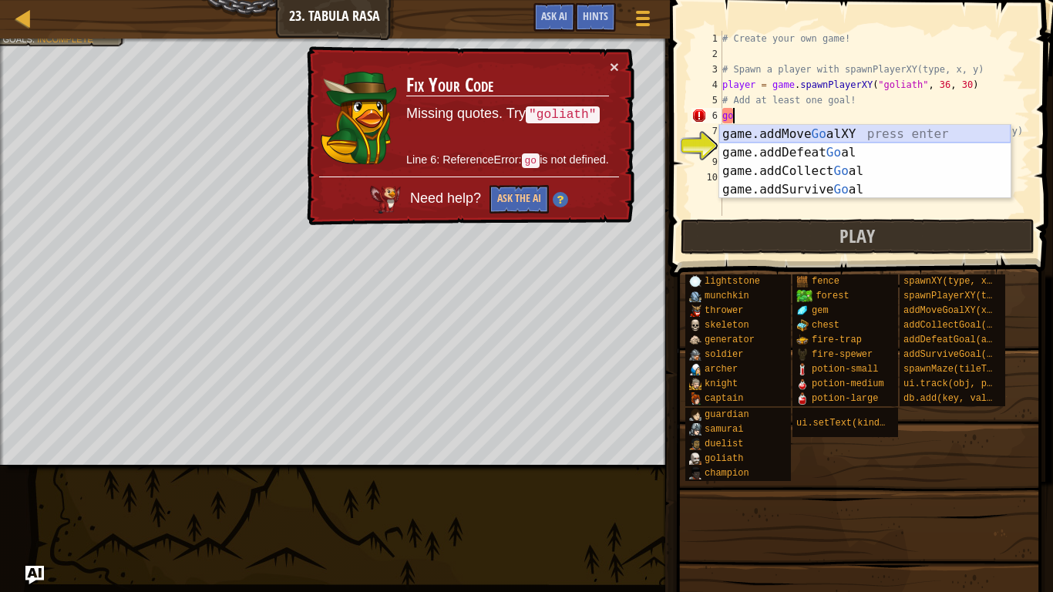
click at [855, 136] on div "game.addMove Go alXY press enter game.addDefeat Go al press enter game.addColle…" at bounding box center [864, 180] width 291 height 111
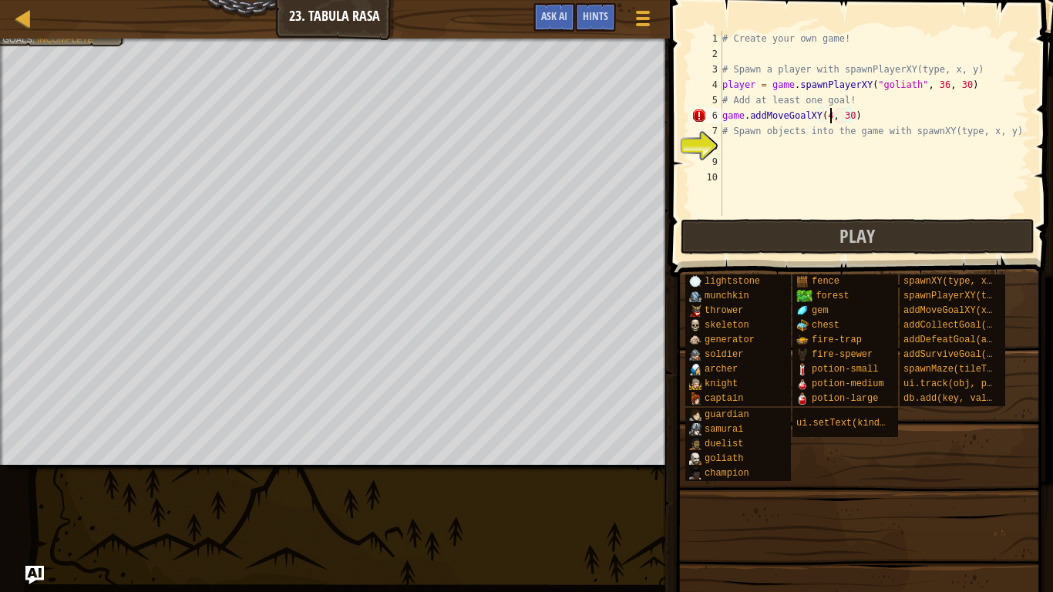
type textarea "game.addMoveGoalXY(45, 30)"
click at [857, 153] on div "# Create your own game! # Spawn a player with spawnPlayerXY(type, x, y) player …" at bounding box center [874, 139] width 311 height 216
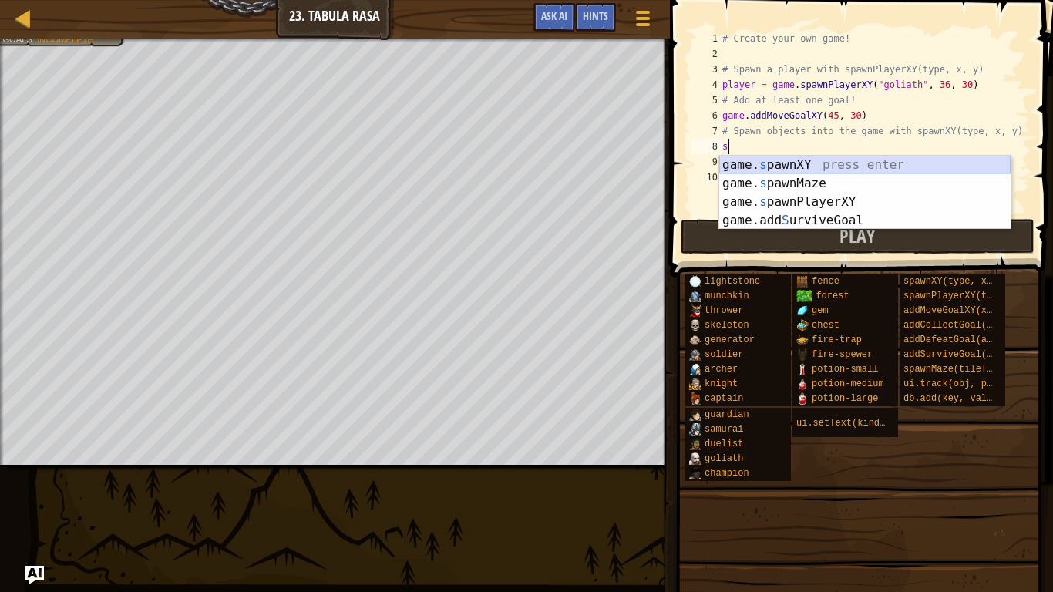
click at [857, 159] on div "game. s pawnXY press enter game. s pawnMaze press enter game. s pawnPlayerXY pr…" at bounding box center [864, 211] width 291 height 111
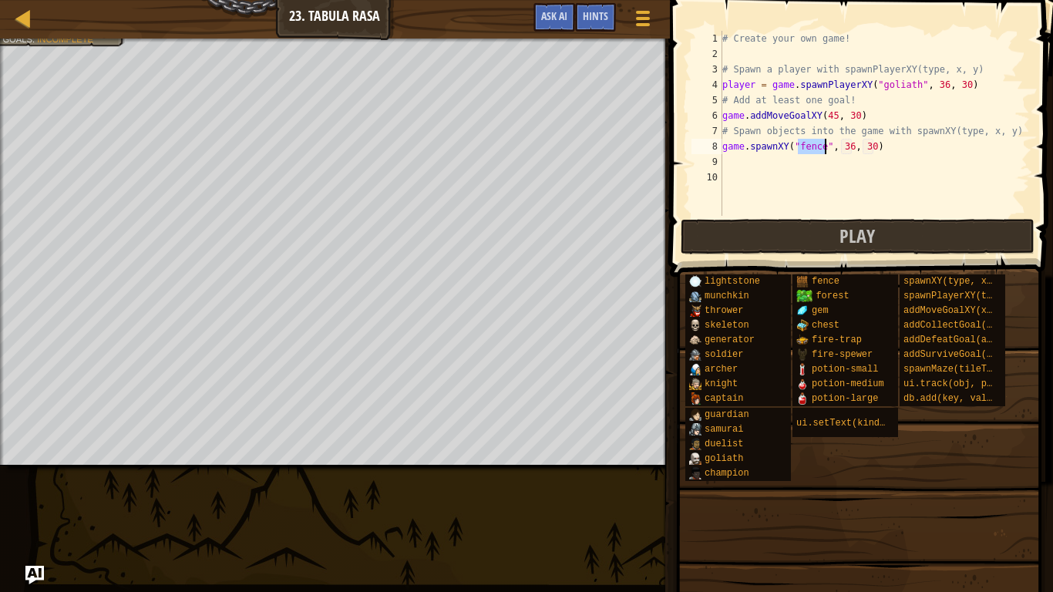
click at [874, 149] on div "# Create your own game! # Spawn a player with spawnPlayerXY(type, x, y) player …" at bounding box center [874, 139] width 311 height 216
type textarea "game.spawnXY("fence", 36, 50)"
click at [820, 236] on button "Play" at bounding box center [858, 236] width 354 height 35
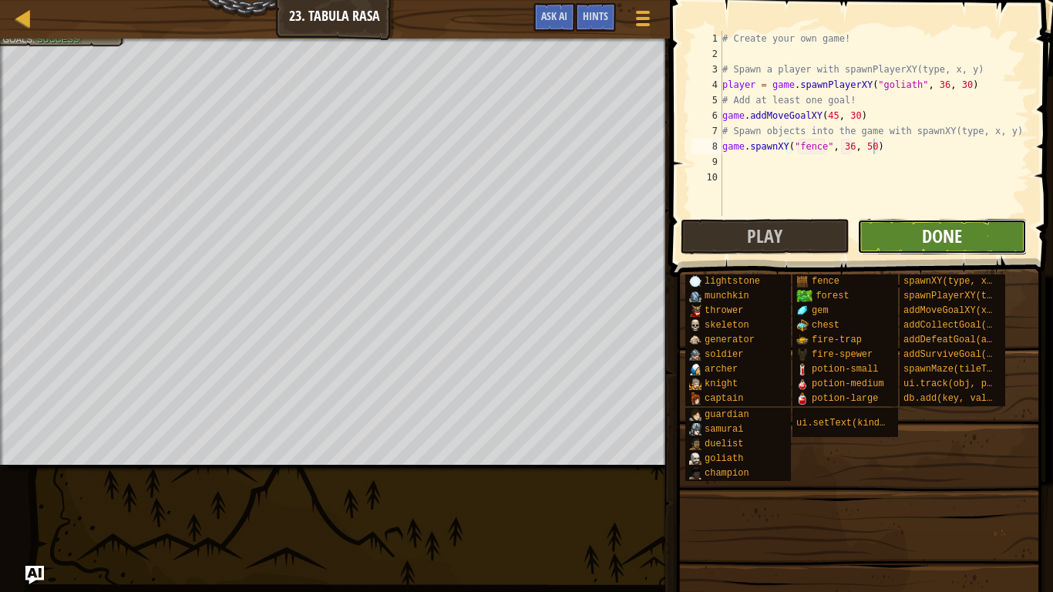
click at [929, 224] on span "Done" at bounding box center [942, 236] width 40 height 25
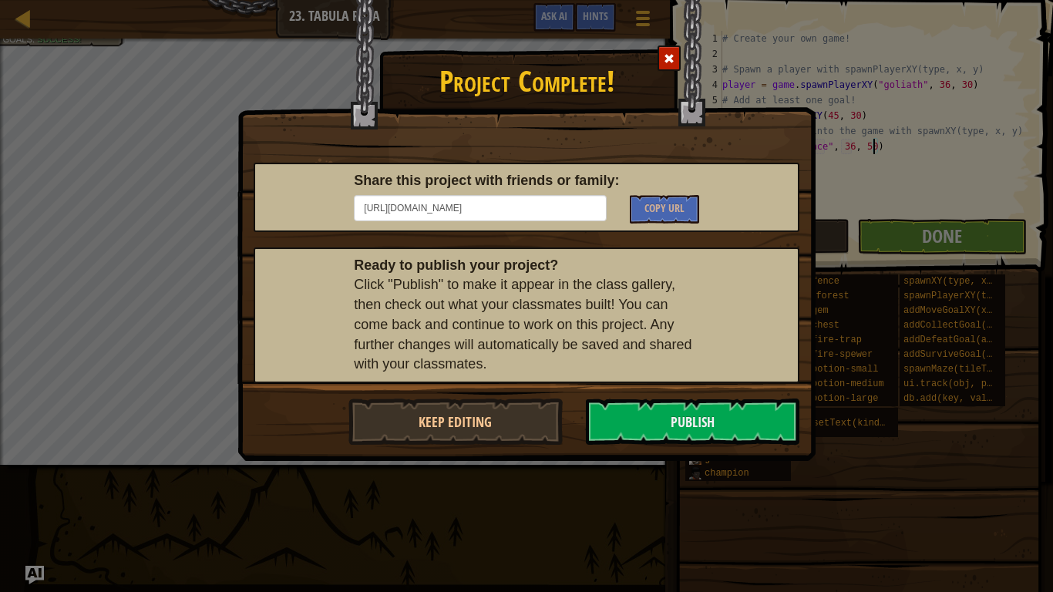
click at [664, 62] on span at bounding box center [669, 58] width 11 height 11
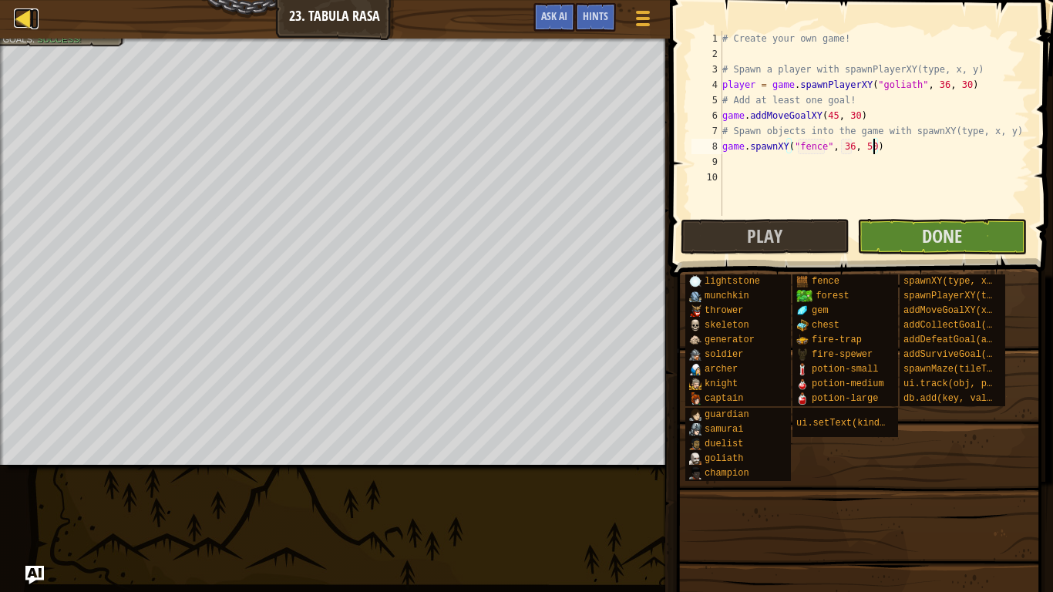
click at [32, 25] on div at bounding box center [23, 17] width 19 height 19
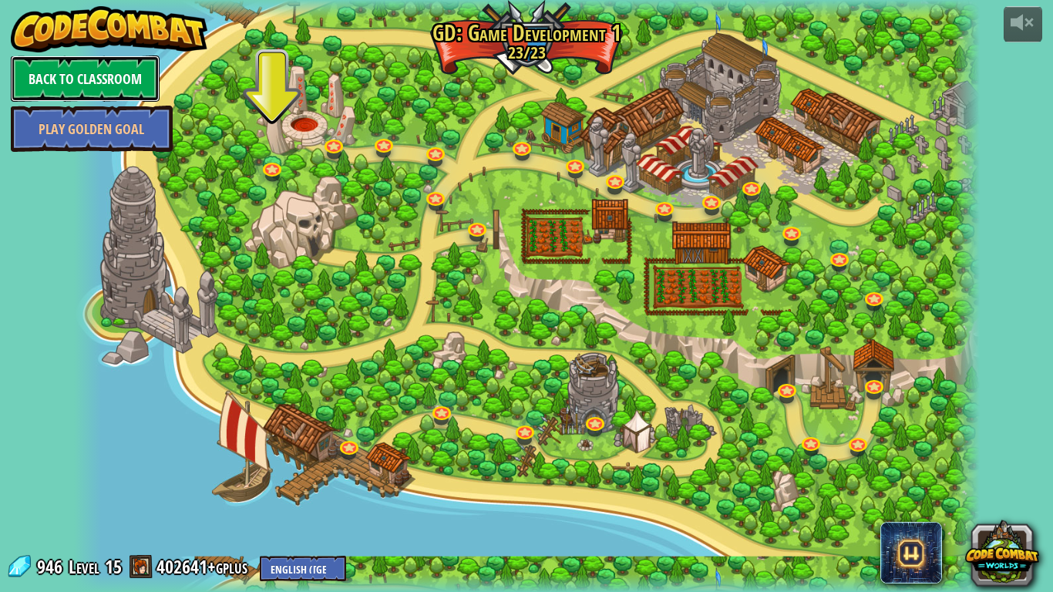
click at [138, 88] on link "Back to Classroom" at bounding box center [85, 79] width 149 height 46
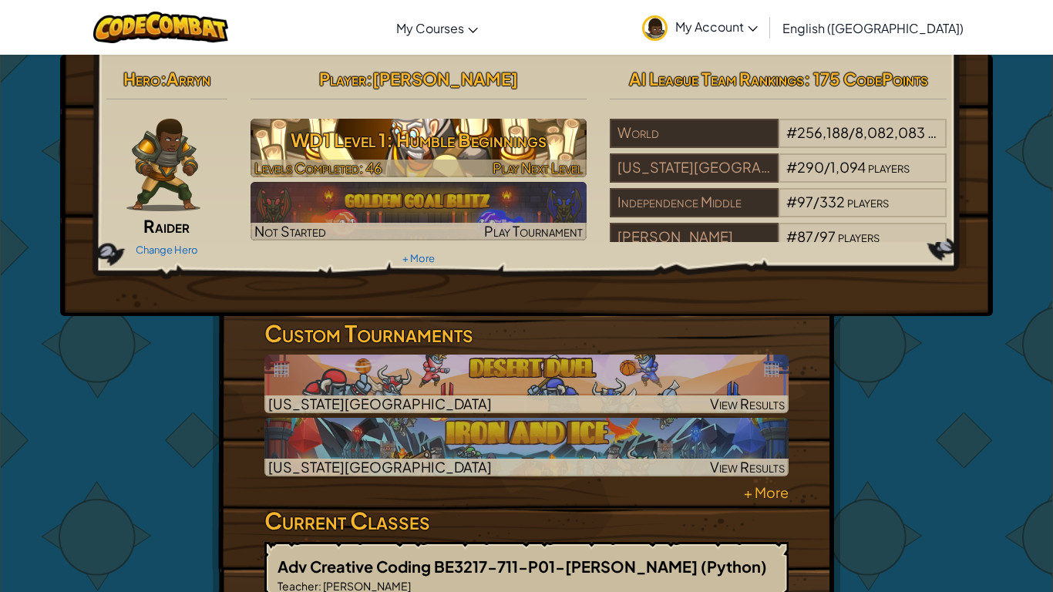
click at [363, 151] on h3 "WD1 Level 1: Humble Beginnings" at bounding box center [419, 140] width 337 height 35
